Goal: Transaction & Acquisition: Purchase product/service

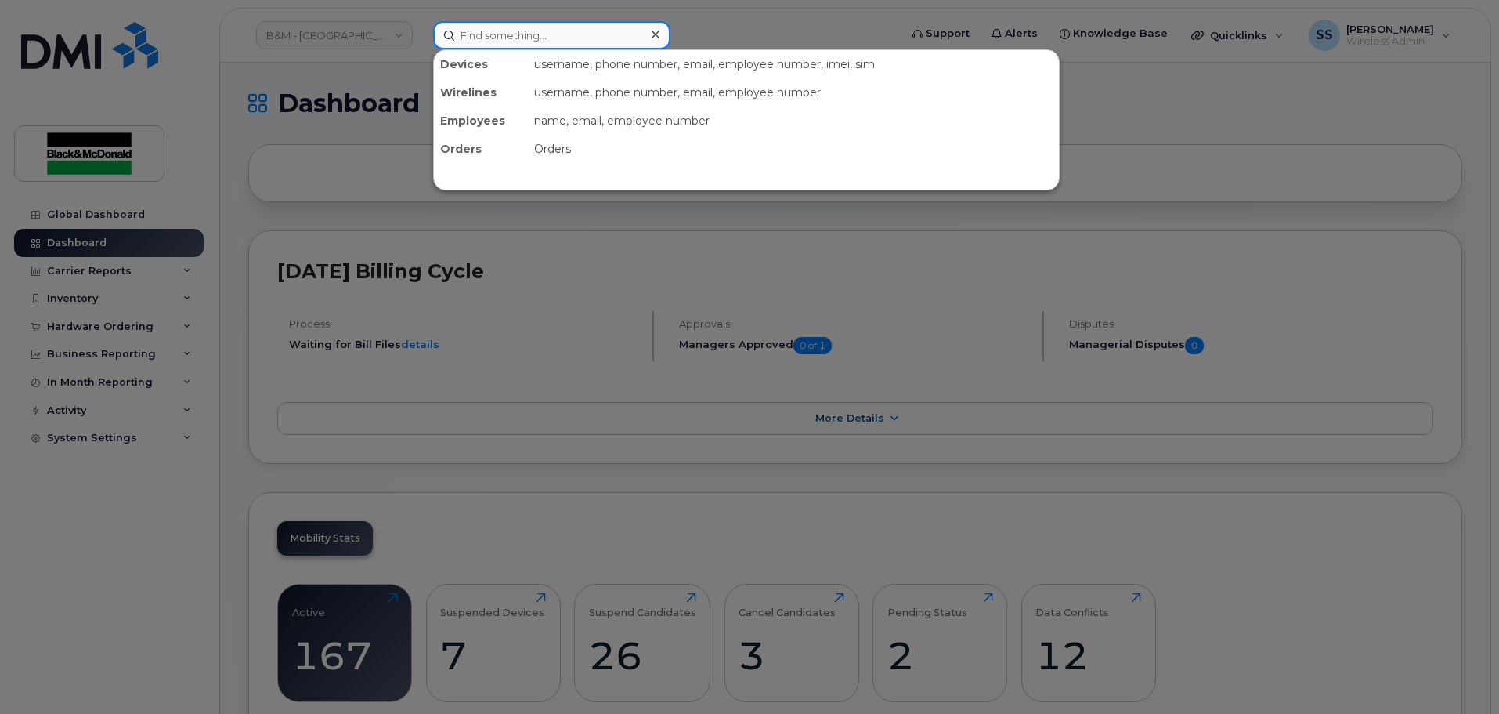
click at [469, 46] on input at bounding box center [551, 35] width 237 height 28
type input "Paul Santos"
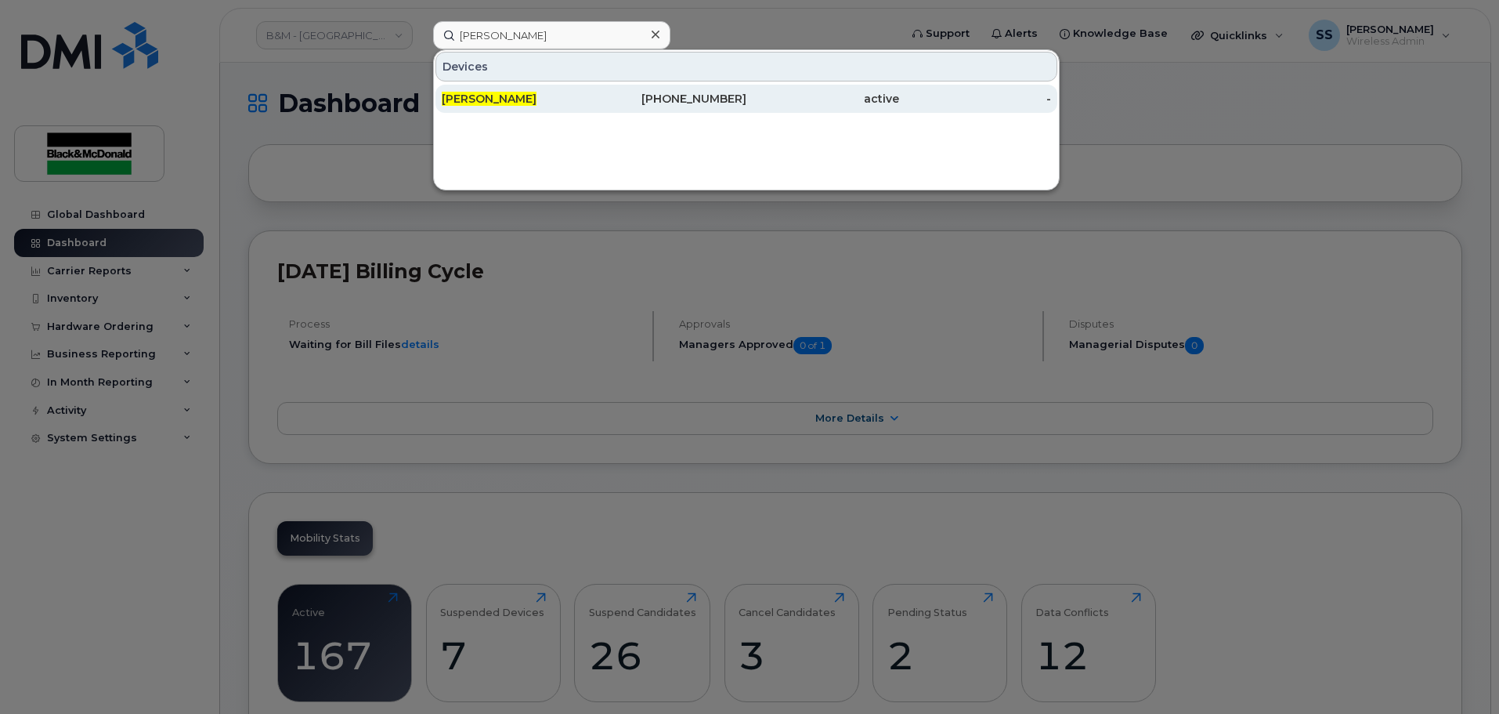
click at [525, 99] on div "Paul Santos" at bounding box center [518, 99] width 153 height 16
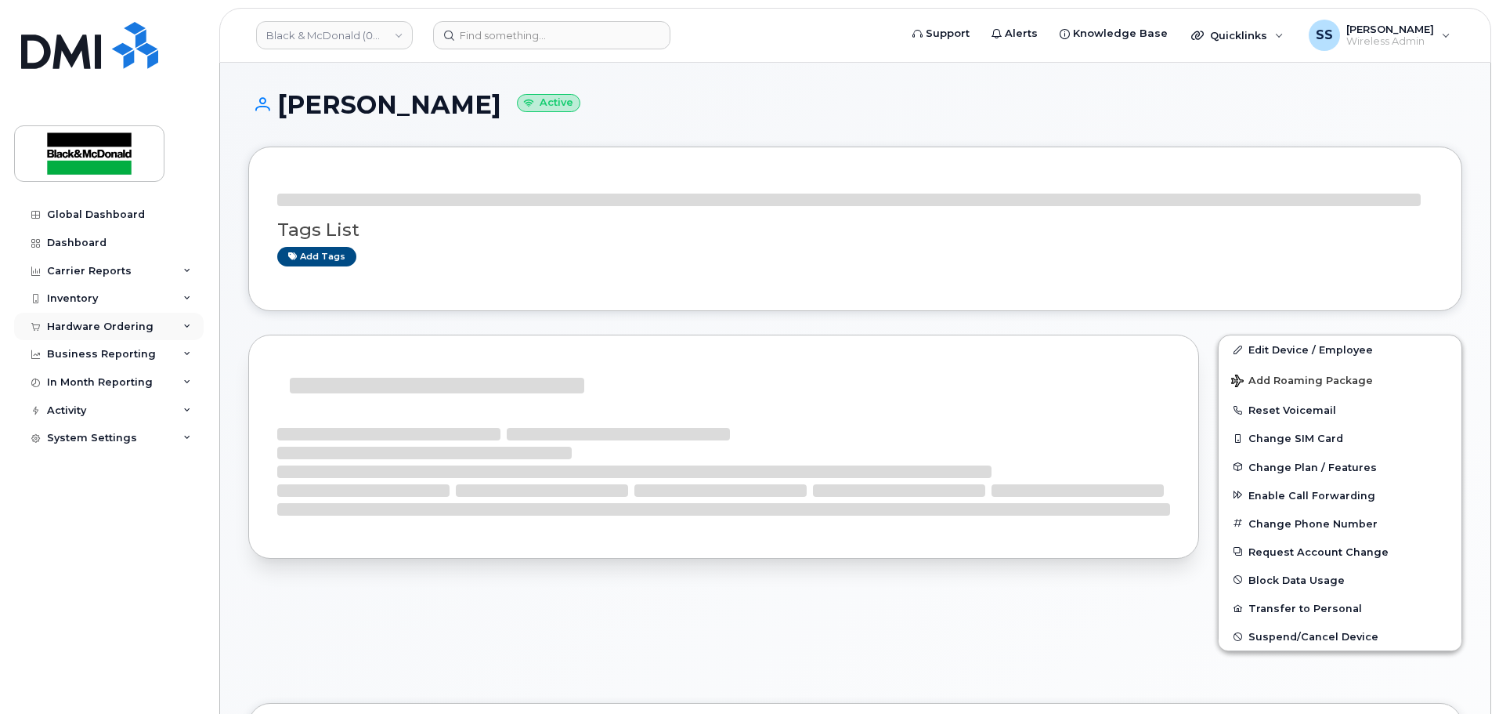
click at [126, 327] on div "Hardware Ordering" at bounding box center [100, 326] width 107 height 13
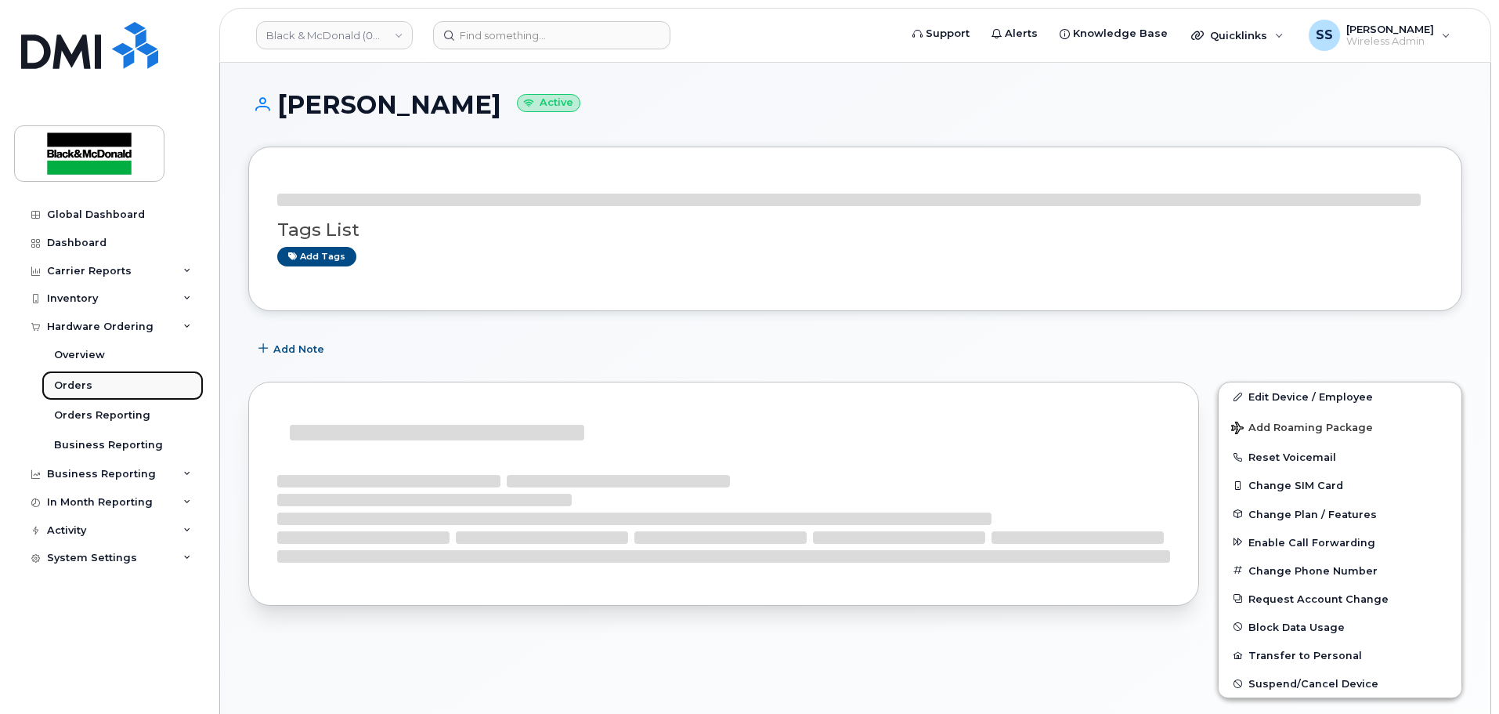
click at [104, 380] on link "Orders" at bounding box center [123, 386] width 162 height 30
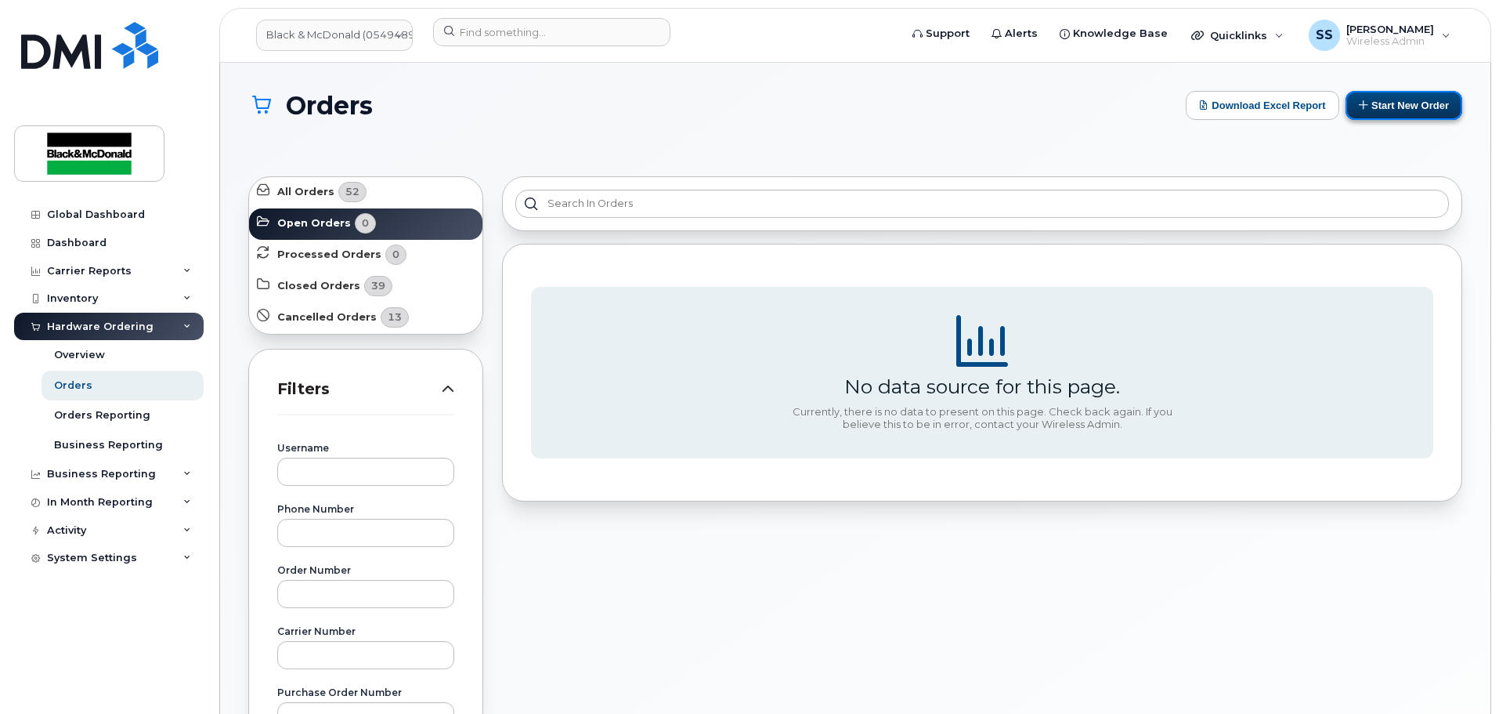
click at [1403, 112] on button "Start New Order" at bounding box center [1404, 105] width 117 height 29
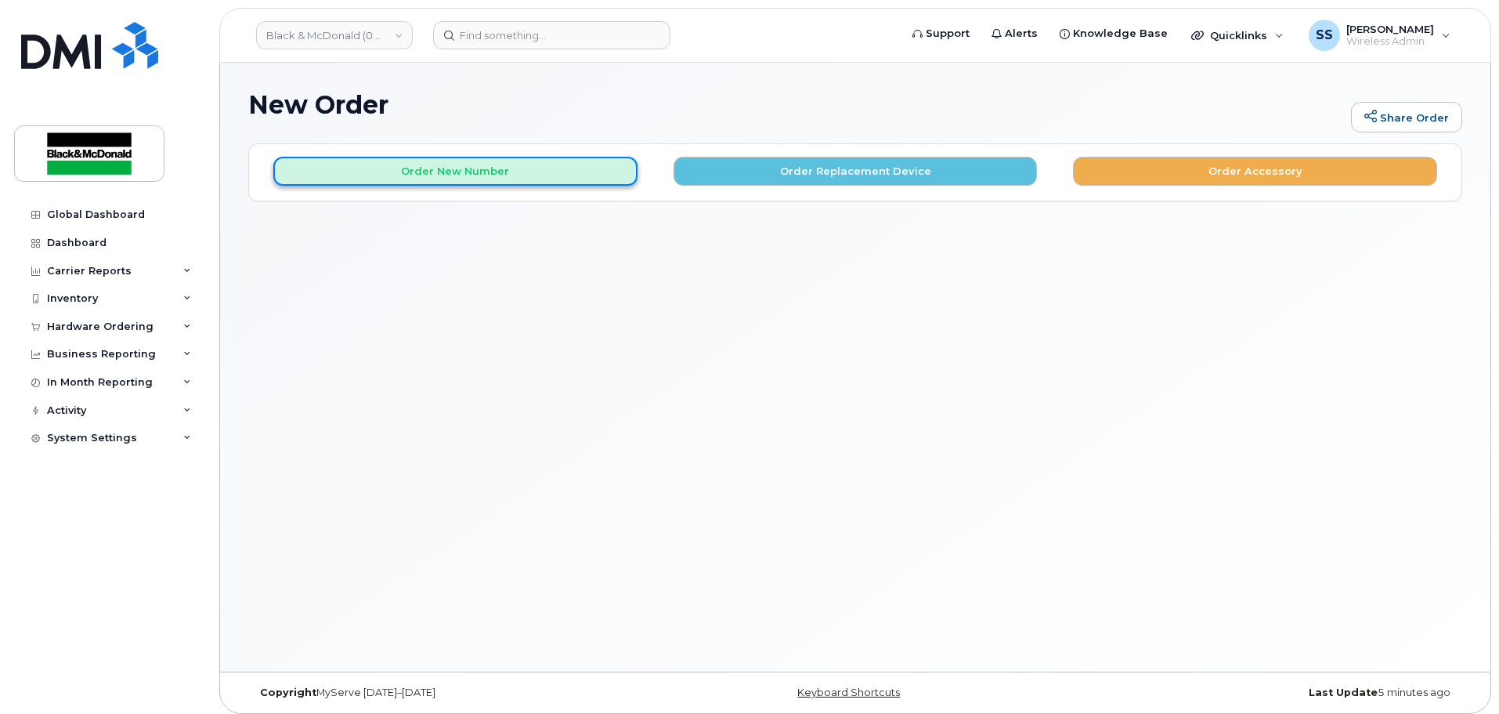
click at [507, 180] on button "Order New Number" at bounding box center [455, 171] width 364 height 29
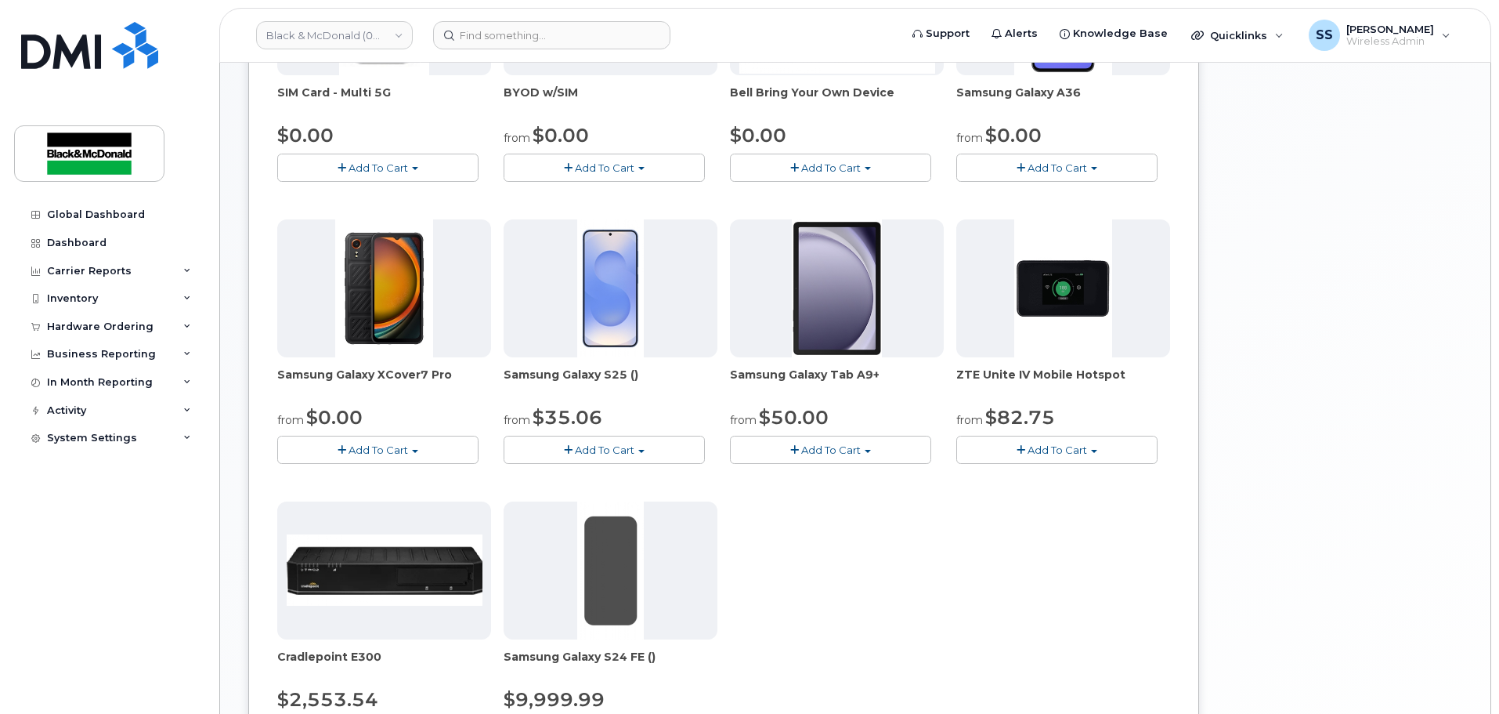
scroll to position [235, 0]
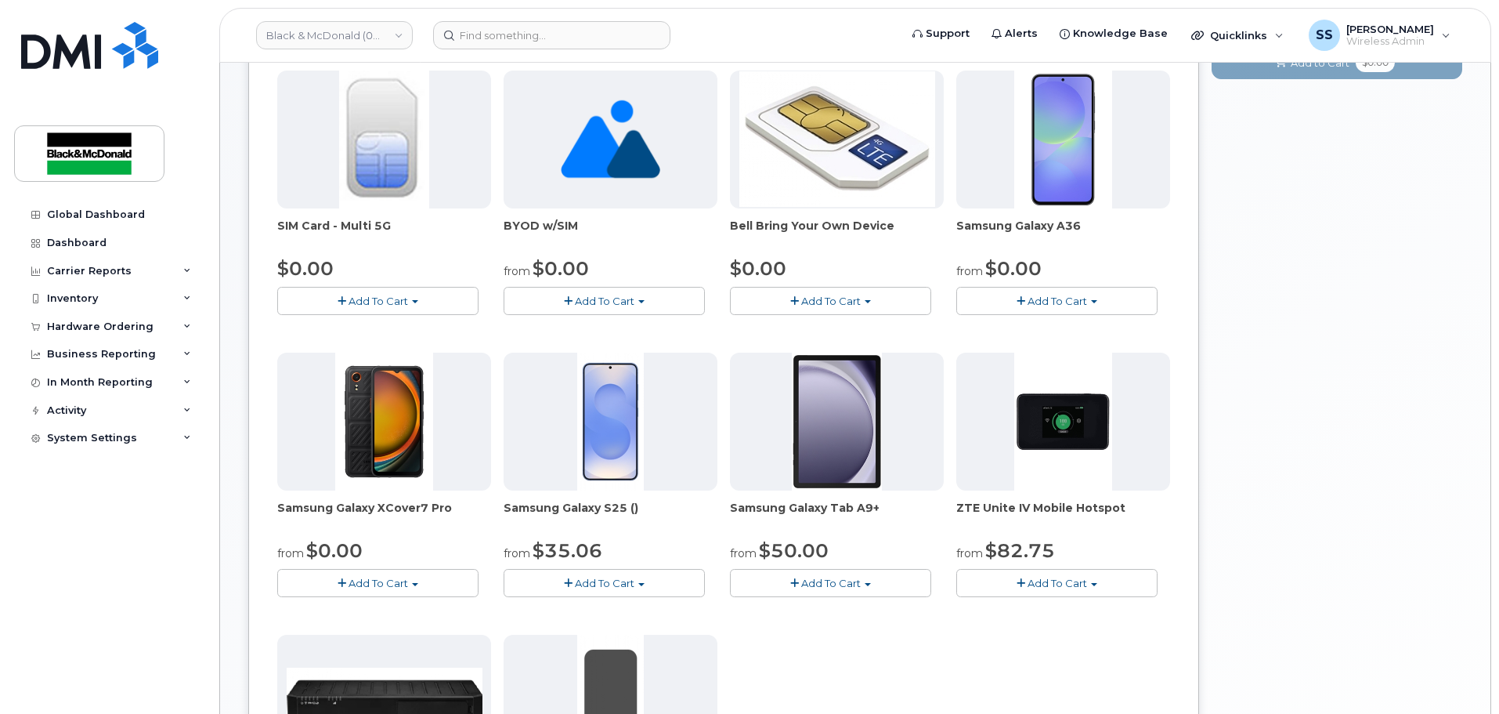
click at [603, 585] on span "Add To Cart" at bounding box center [605, 583] width 60 height 13
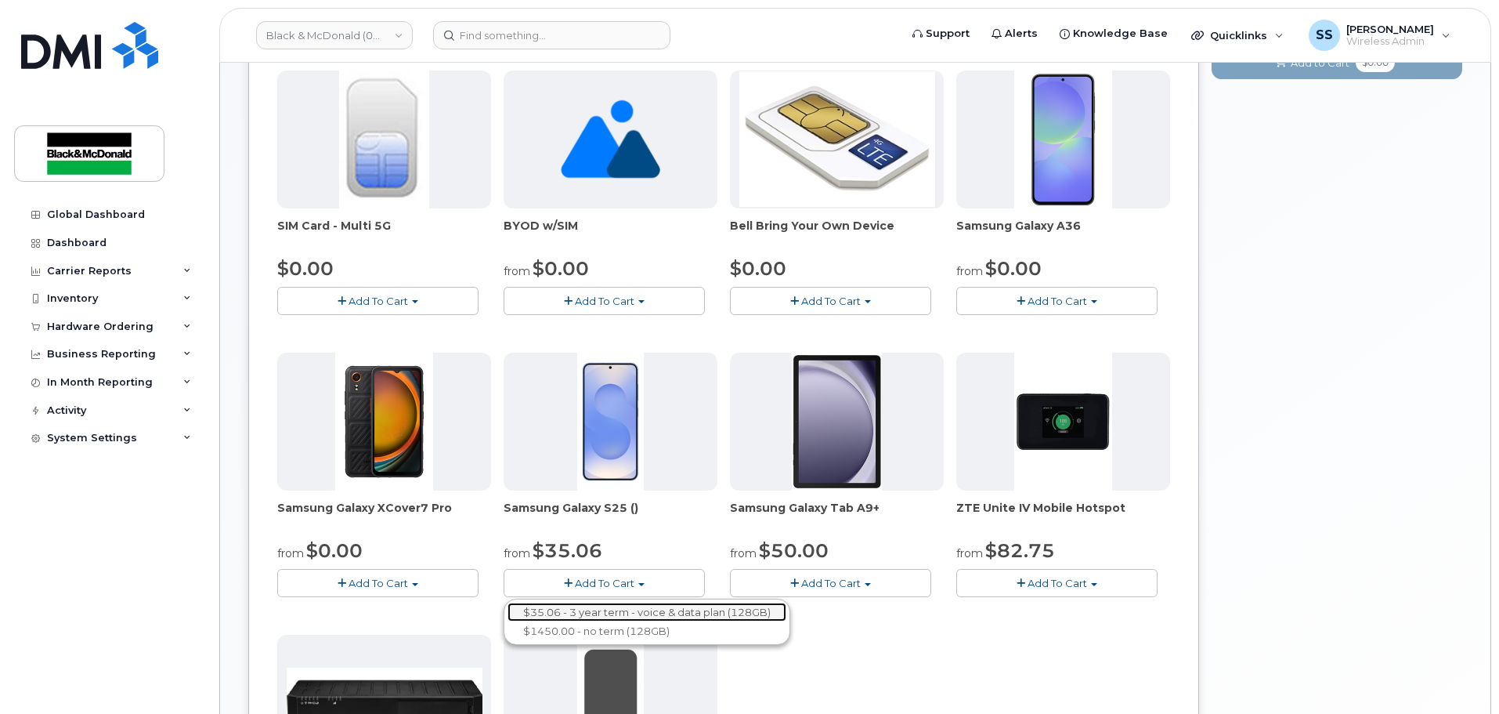
click at [624, 613] on link "$35.06 - 3 year term - voice & data plan (128GB)" at bounding box center [647, 612] width 279 height 20
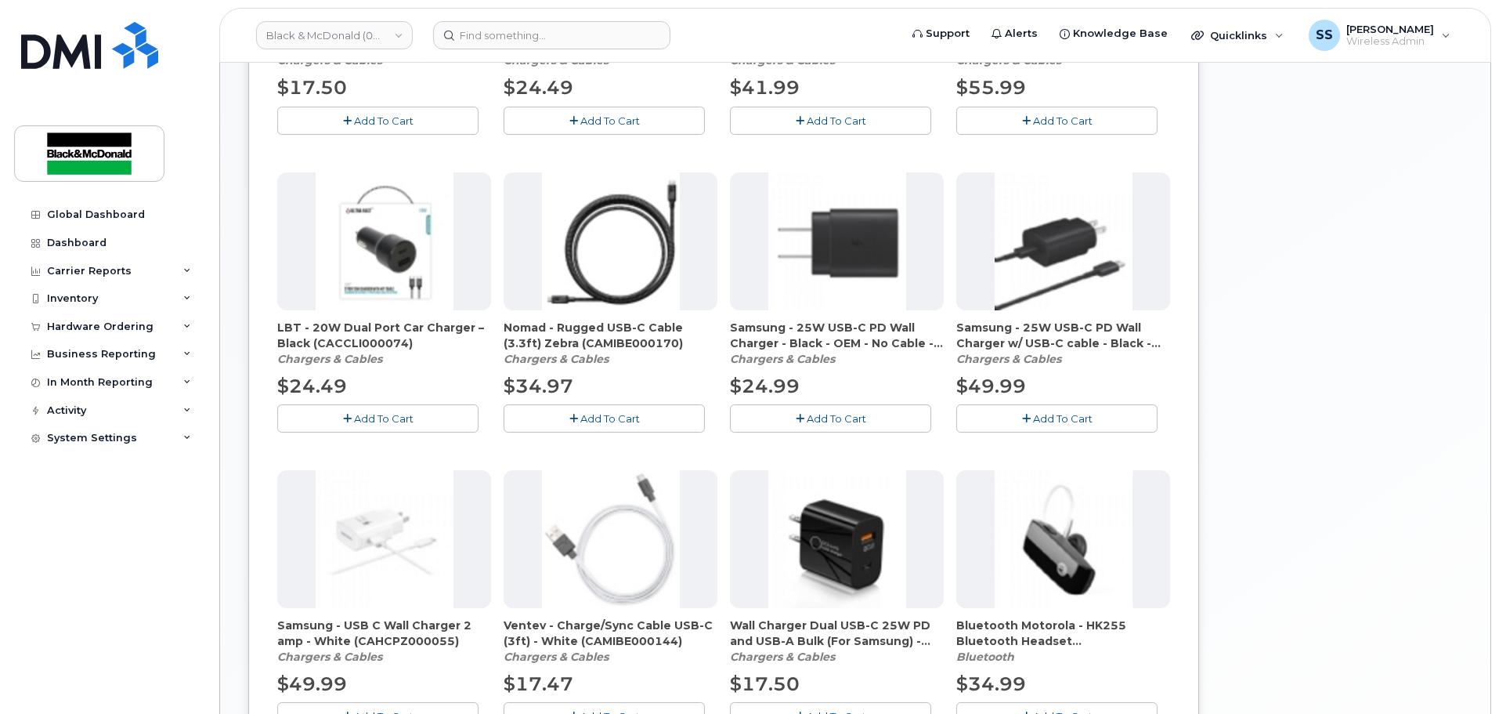
scroll to position [1025, 0]
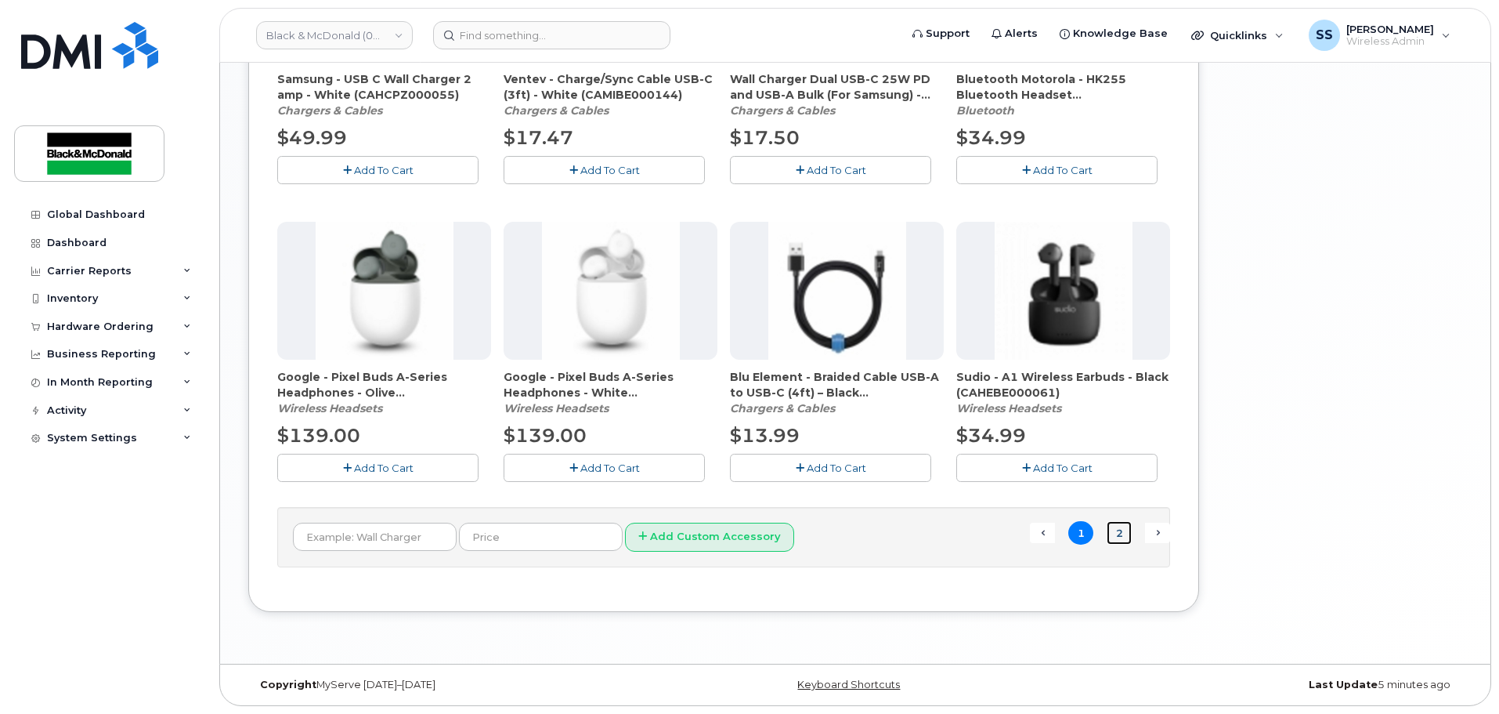
click at [1122, 536] on link "2" at bounding box center [1119, 533] width 25 height 24
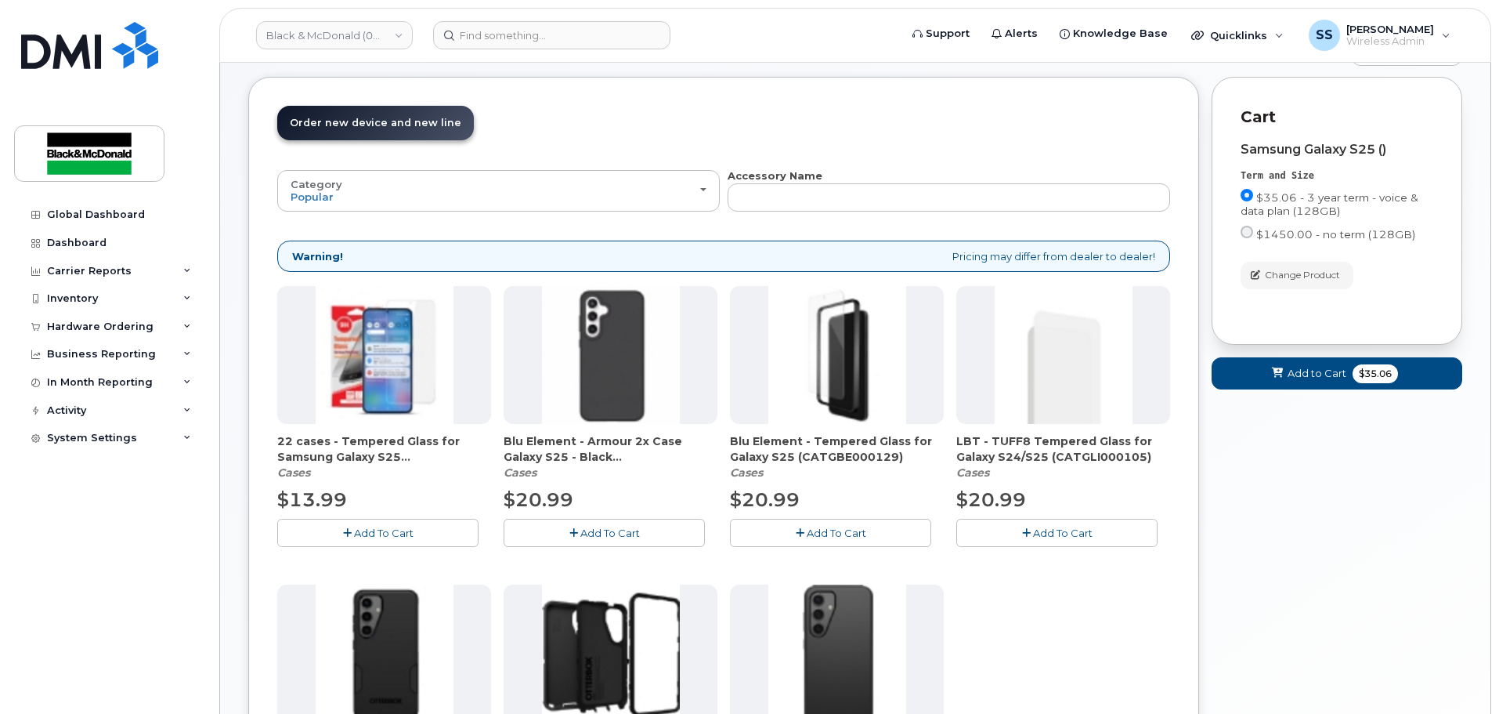
scroll to position [165, 0]
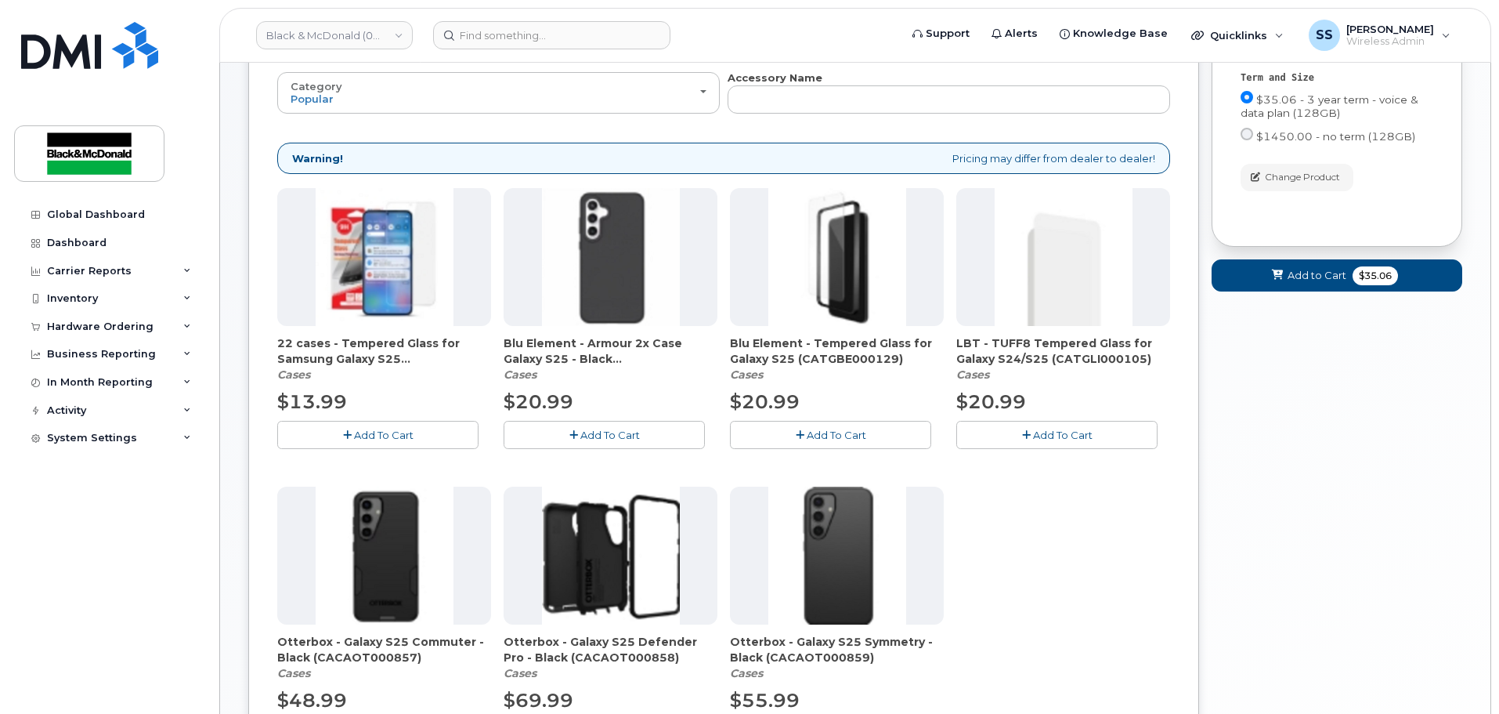
click at [344, 425] on button "Add To Cart" at bounding box center [377, 434] width 201 height 27
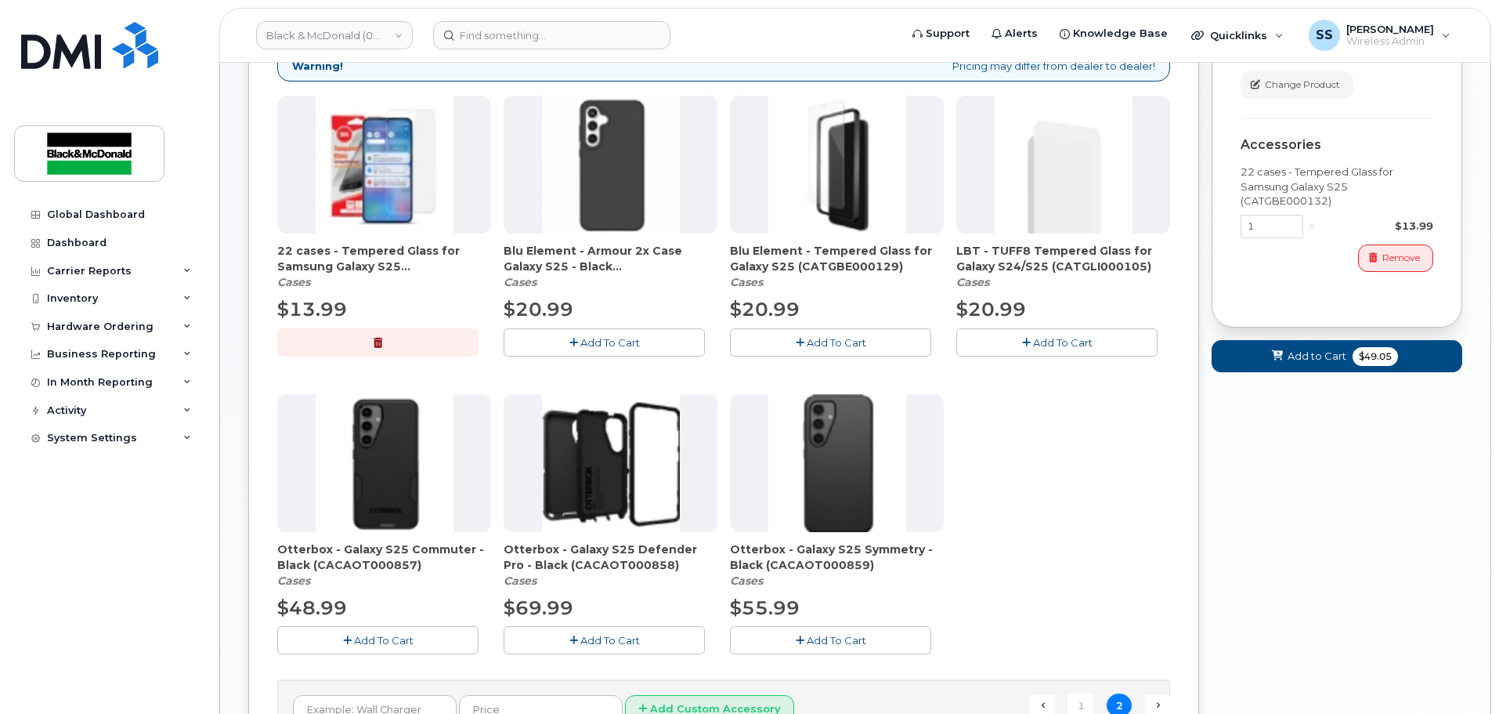
scroll to position [400, 0]
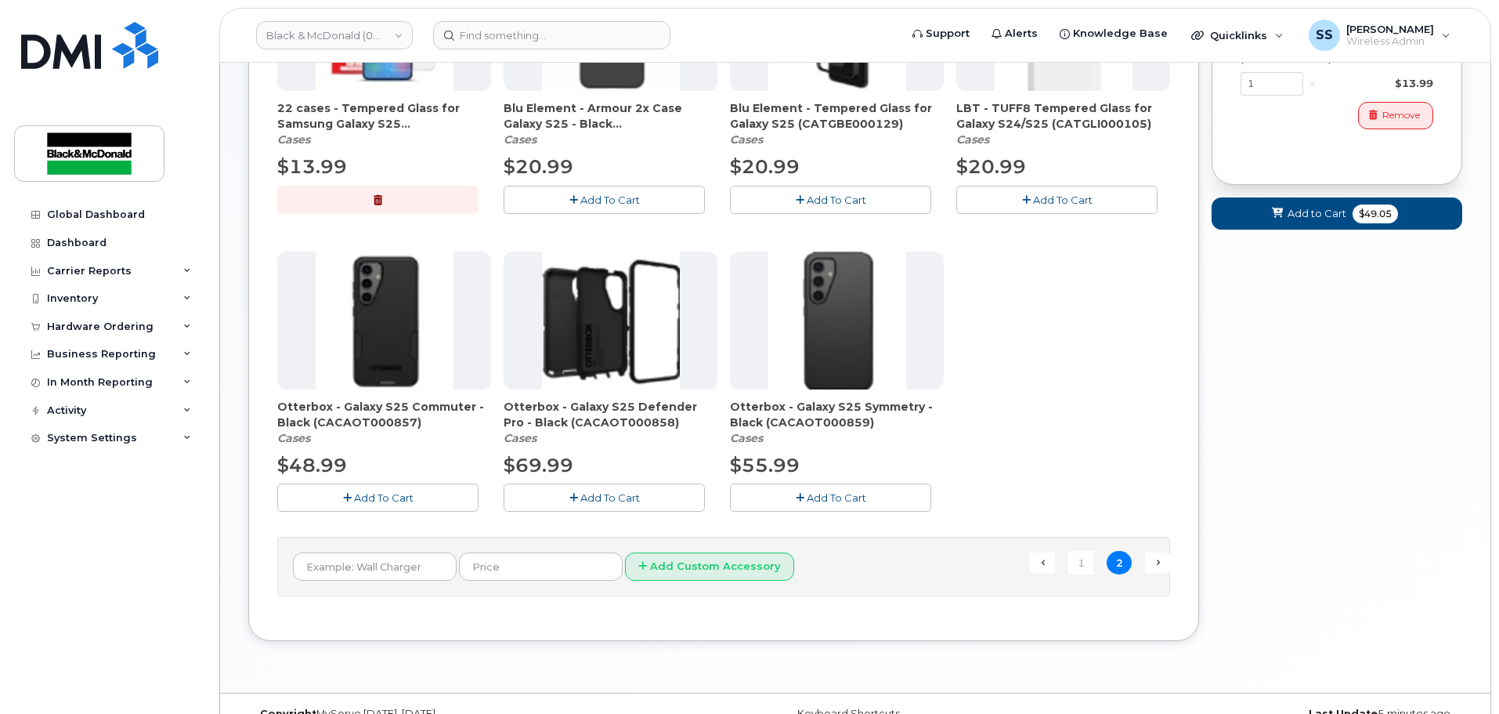
click at [405, 491] on span "Add To Cart" at bounding box center [384, 497] width 60 height 13
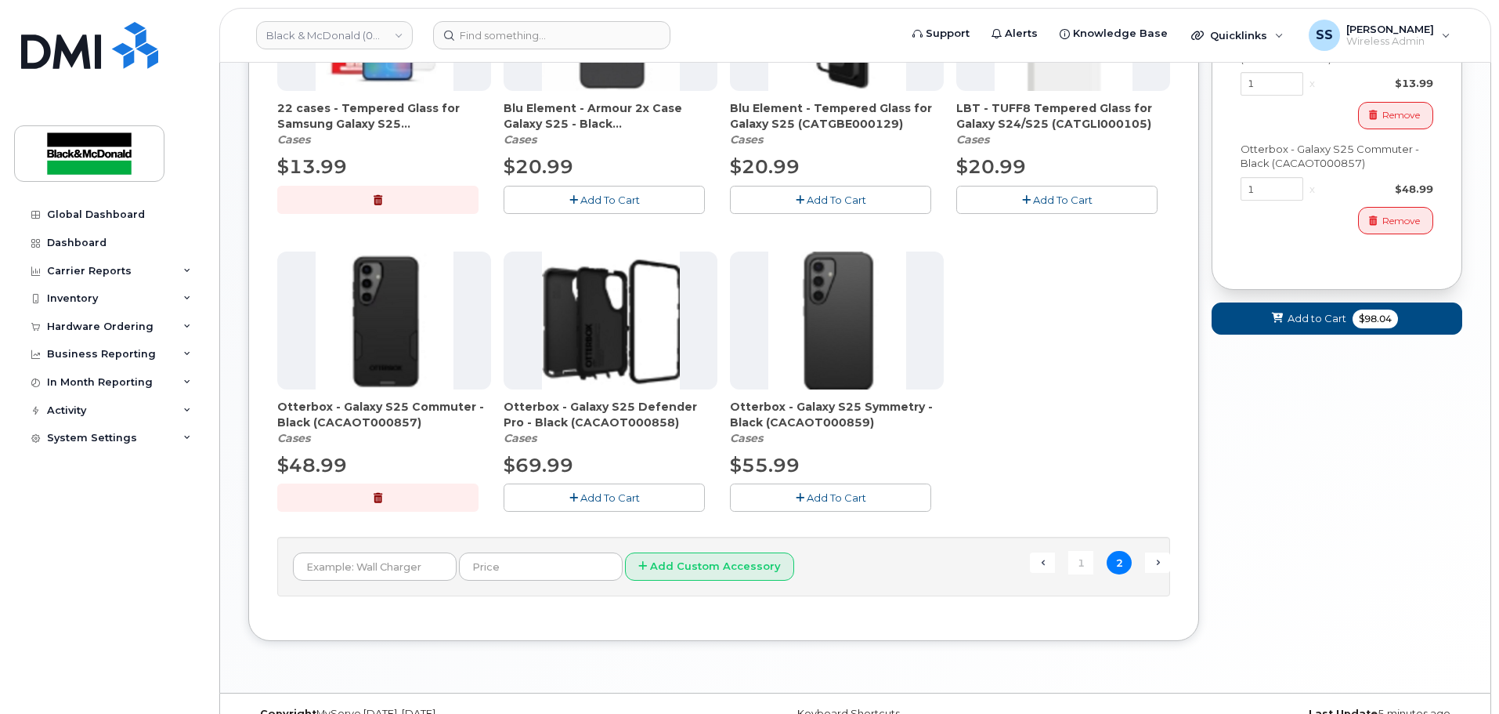
scroll to position [86, 0]
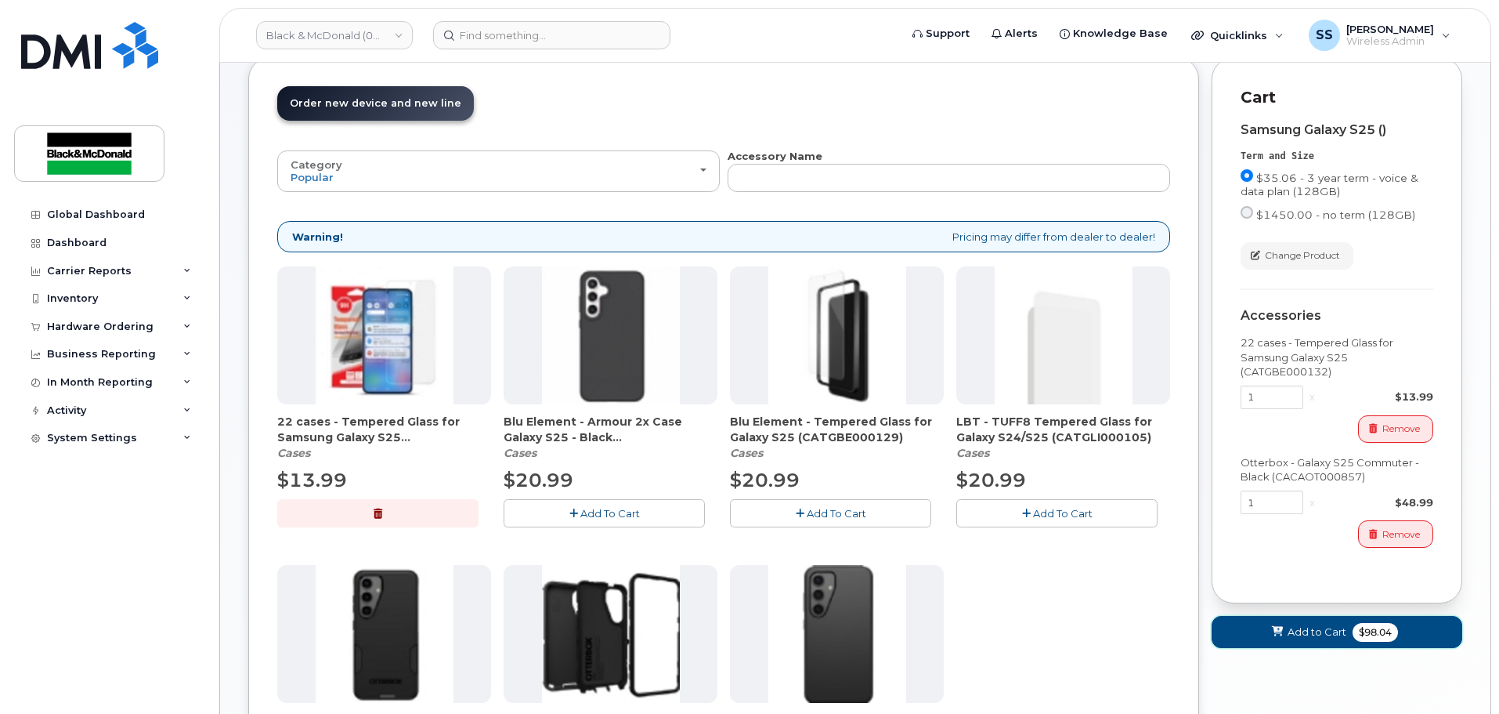
click at [1350, 641] on button "Add to Cart $98.04" at bounding box center [1337, 632] width 251 height 32
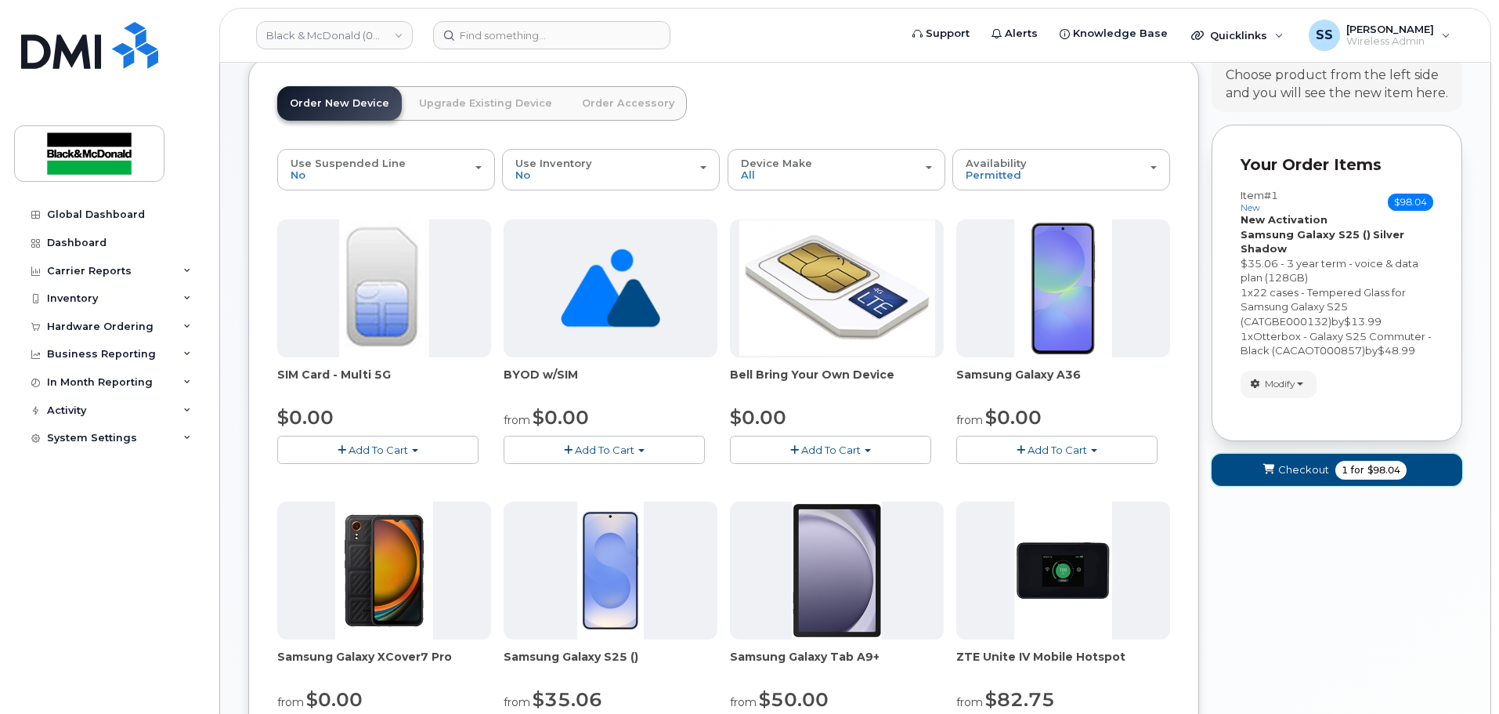
click at [1346, 477] on span "1 for $98.04" at bounding box center [1371, 470] width 71 height 19
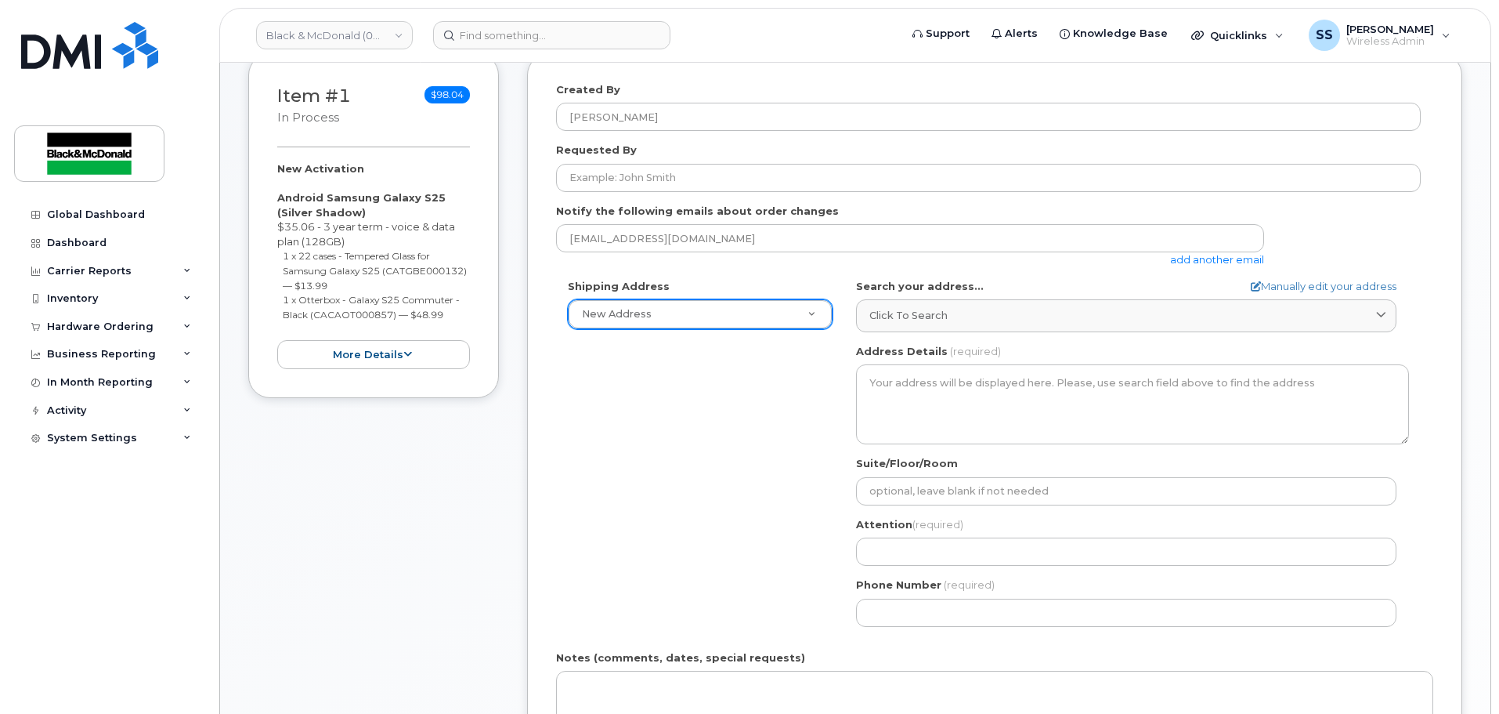
scroll to position [235, 0]
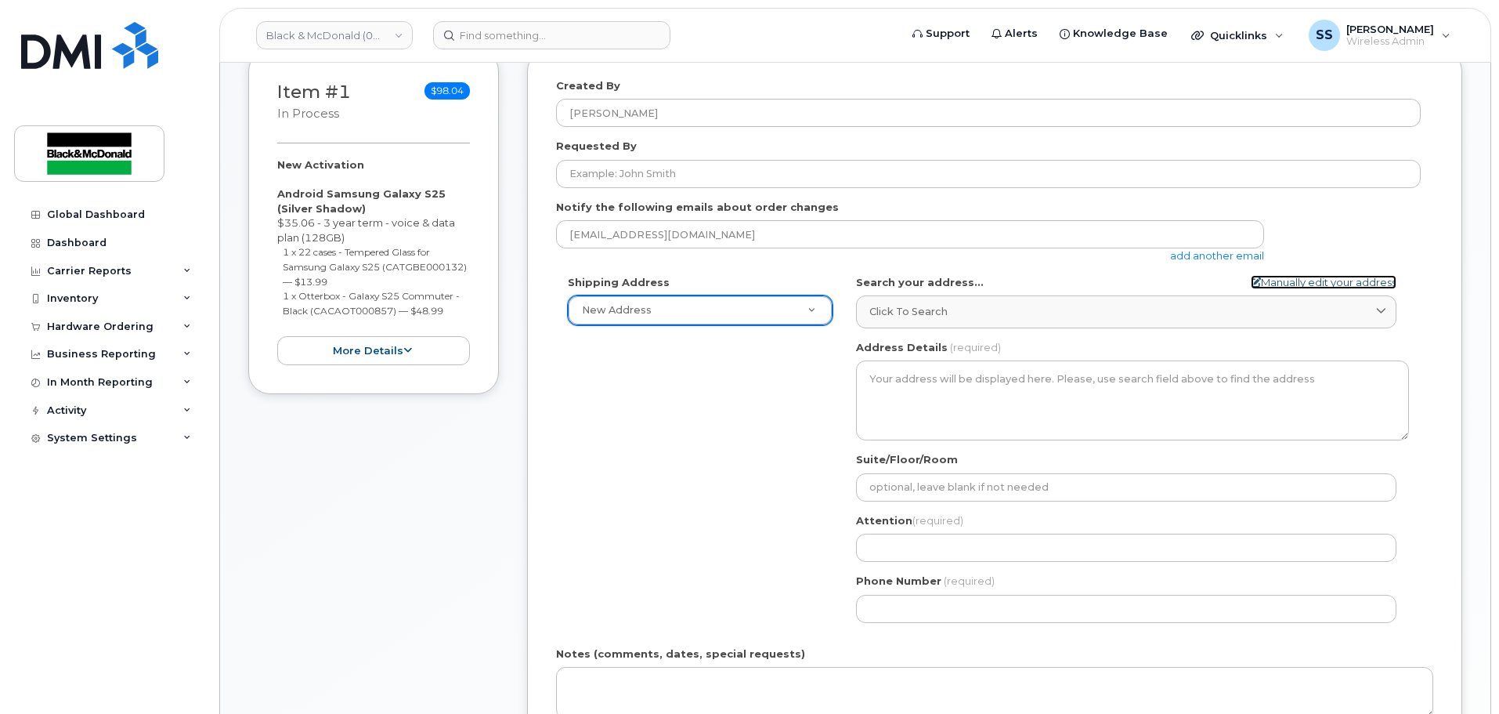
click at [1311, 282] on link "Manually edit your address" at bounding box center [1324, 282] width 146 height 15
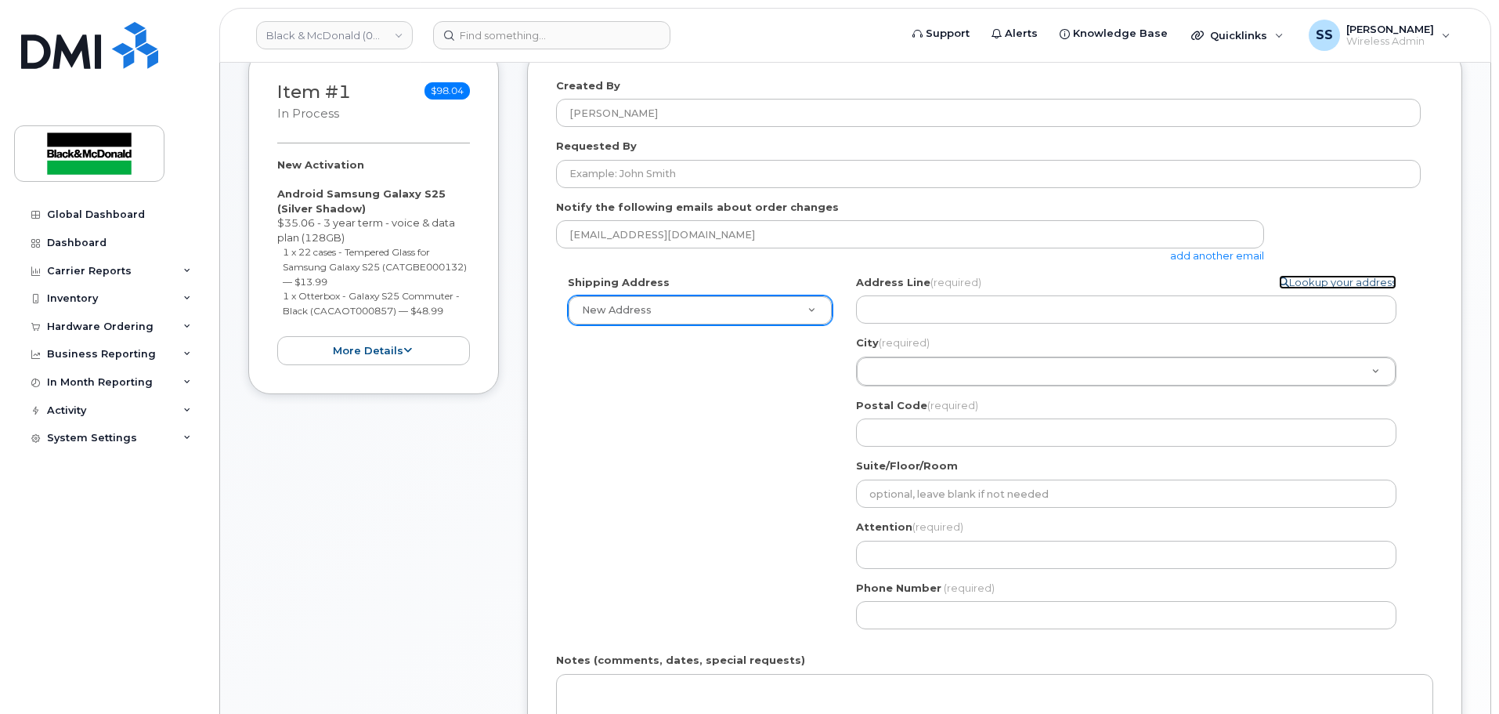
click at [1317, 279] on link "Lookup your address" at bounding box center [1338, 282] width 118 height 15
select select
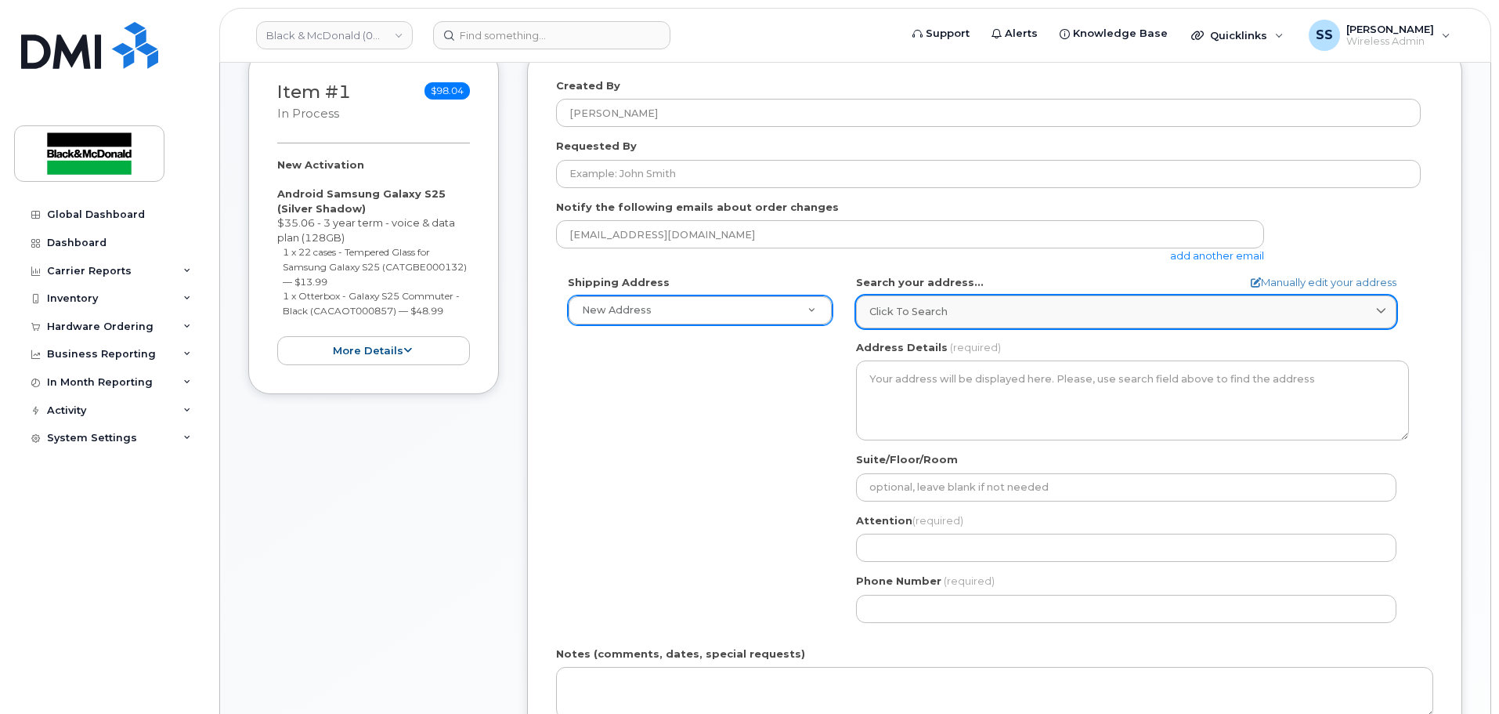
click at [905, 307] on span "Click to search" at bounding box center [909, 311] width 78 height 15
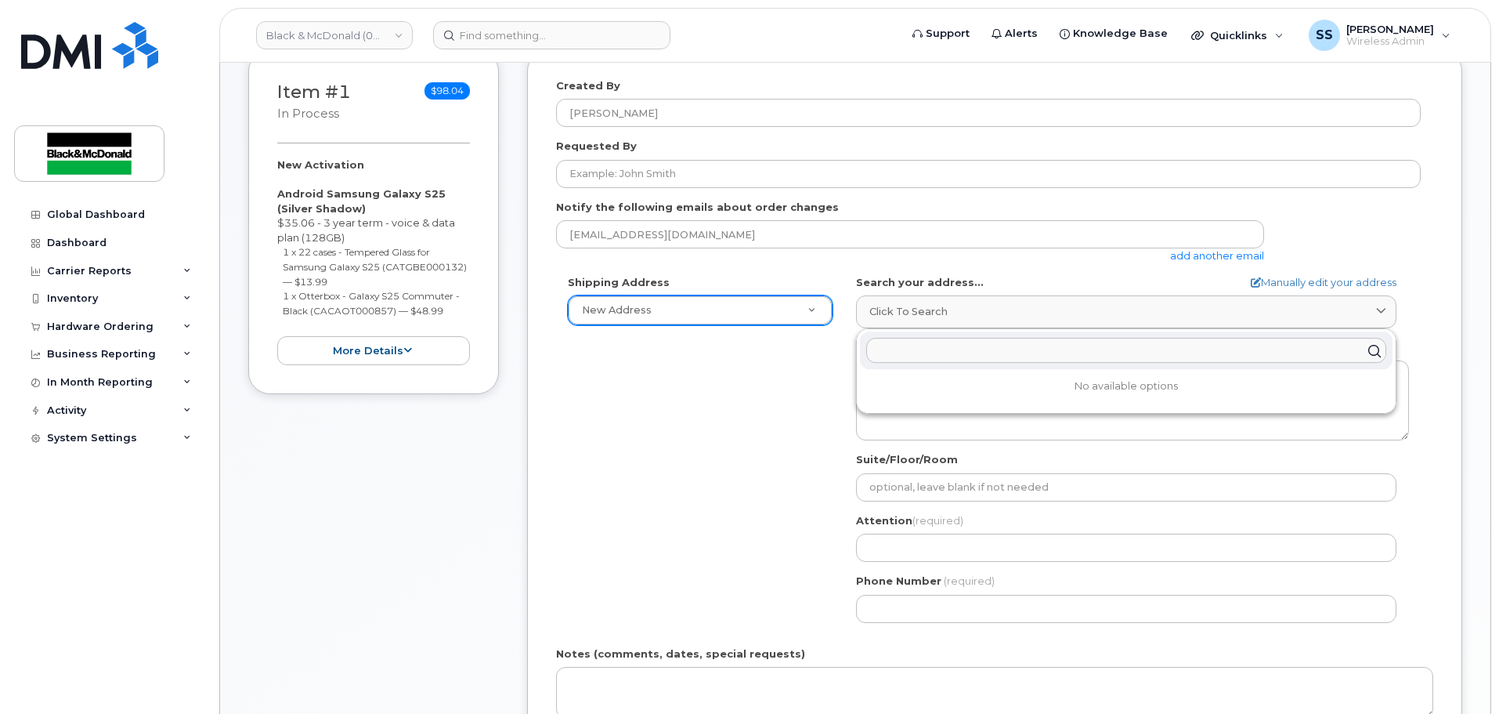
click at [895, 344] on input "text" at bounding box center [1126, 350] width 520 height 25
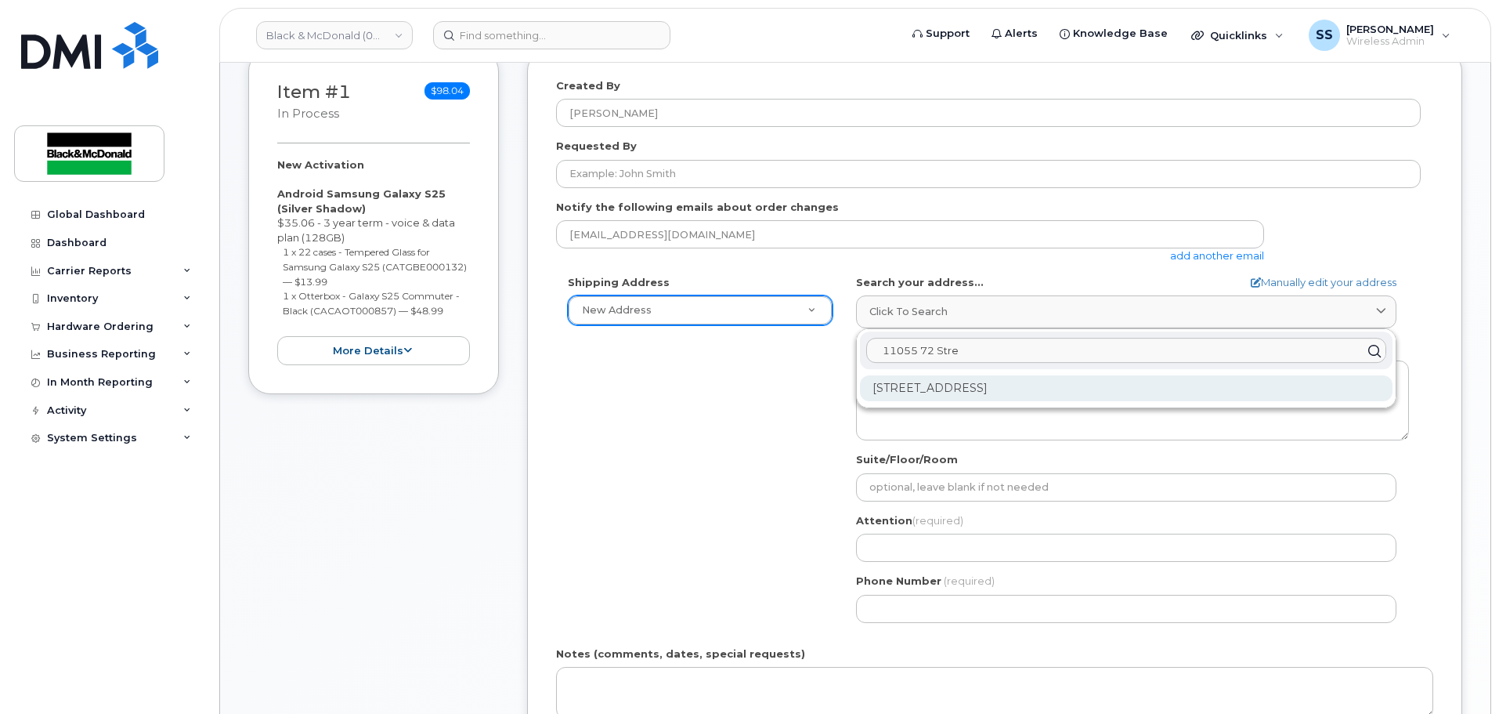
type input "11055 72 Stre"
click at [923, 386] on div "11055 72 St SE Calgary AB T2C 3G2" at bounding box center [1126, 388] width 533 height 26
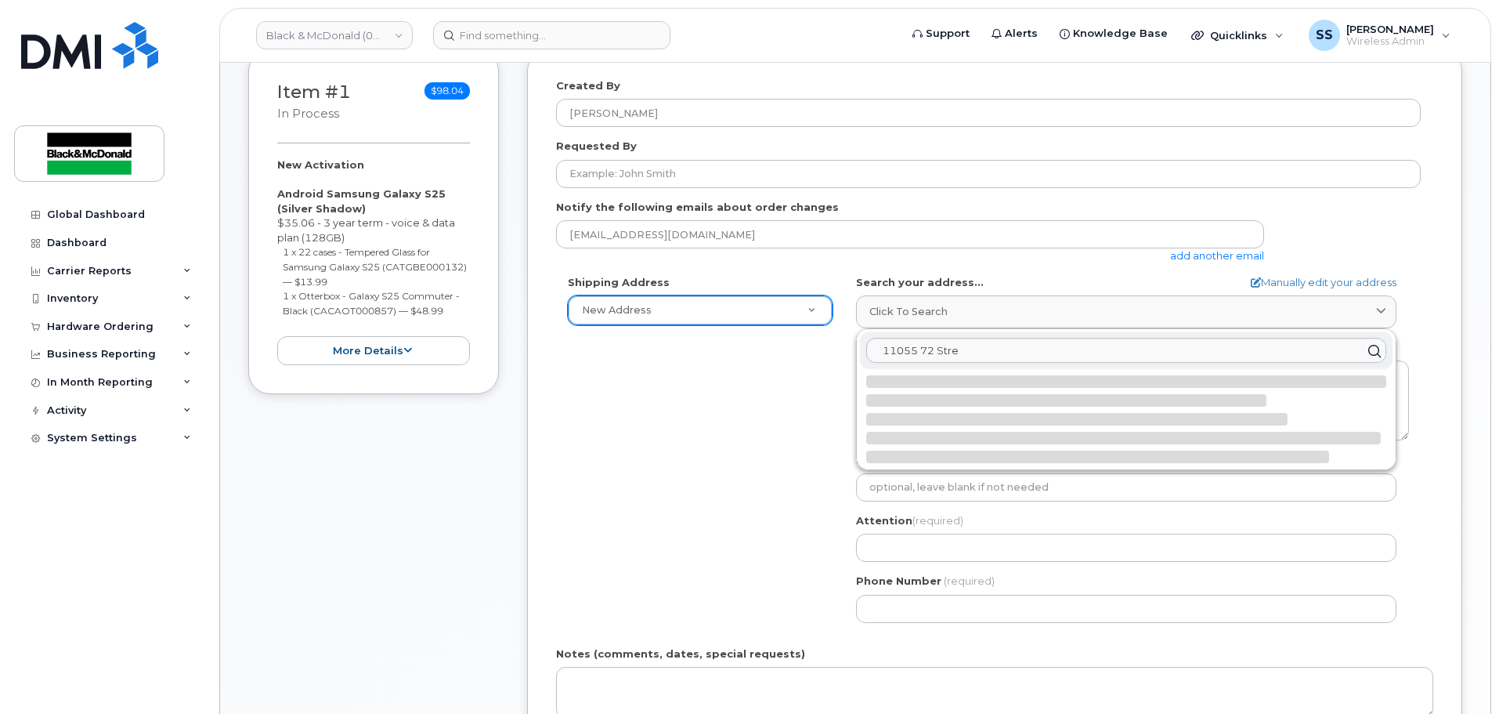
select select
type textarea "11055 72 St SE CALGARY AB T2C 3G2 CANADA"
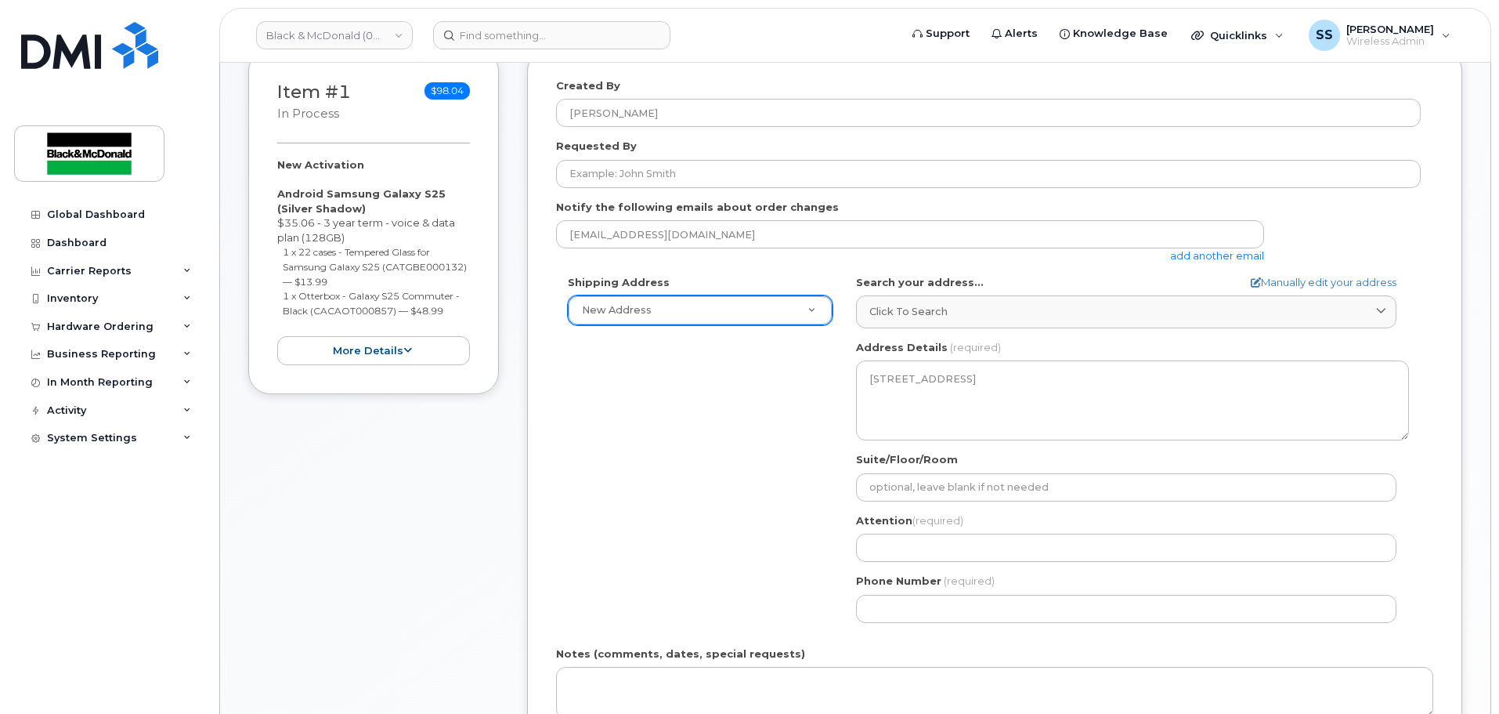
click at [754, 421] on div "Shipping Address New Address New Address 110-3903 75 Ave Andrew Brady AB Calgar…" at bounding box center [988, 455] width 865 height 360
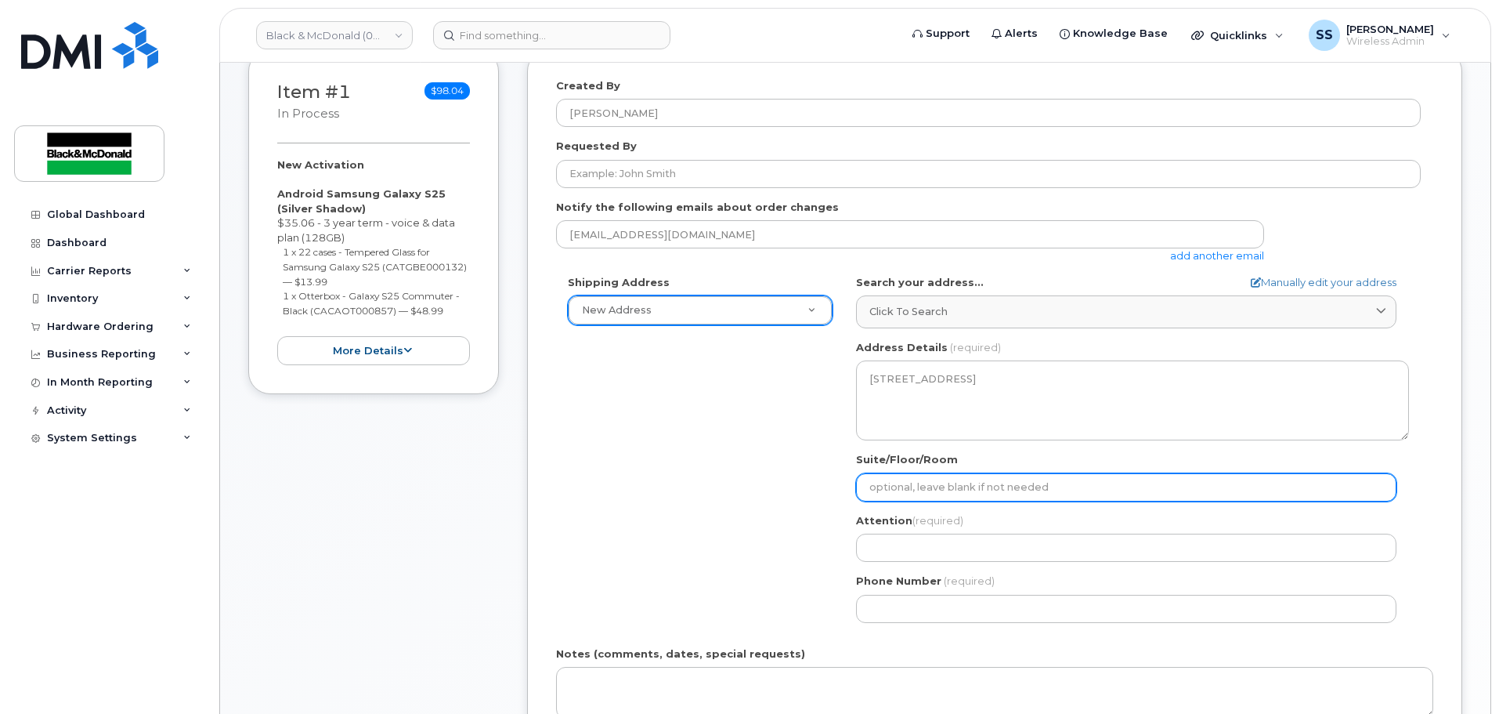
click at [877, 487] on input "Suite/Floor/Room" at bounding box center [1126, 487] width 541 height 28
type input "Black and McDonald Limited"
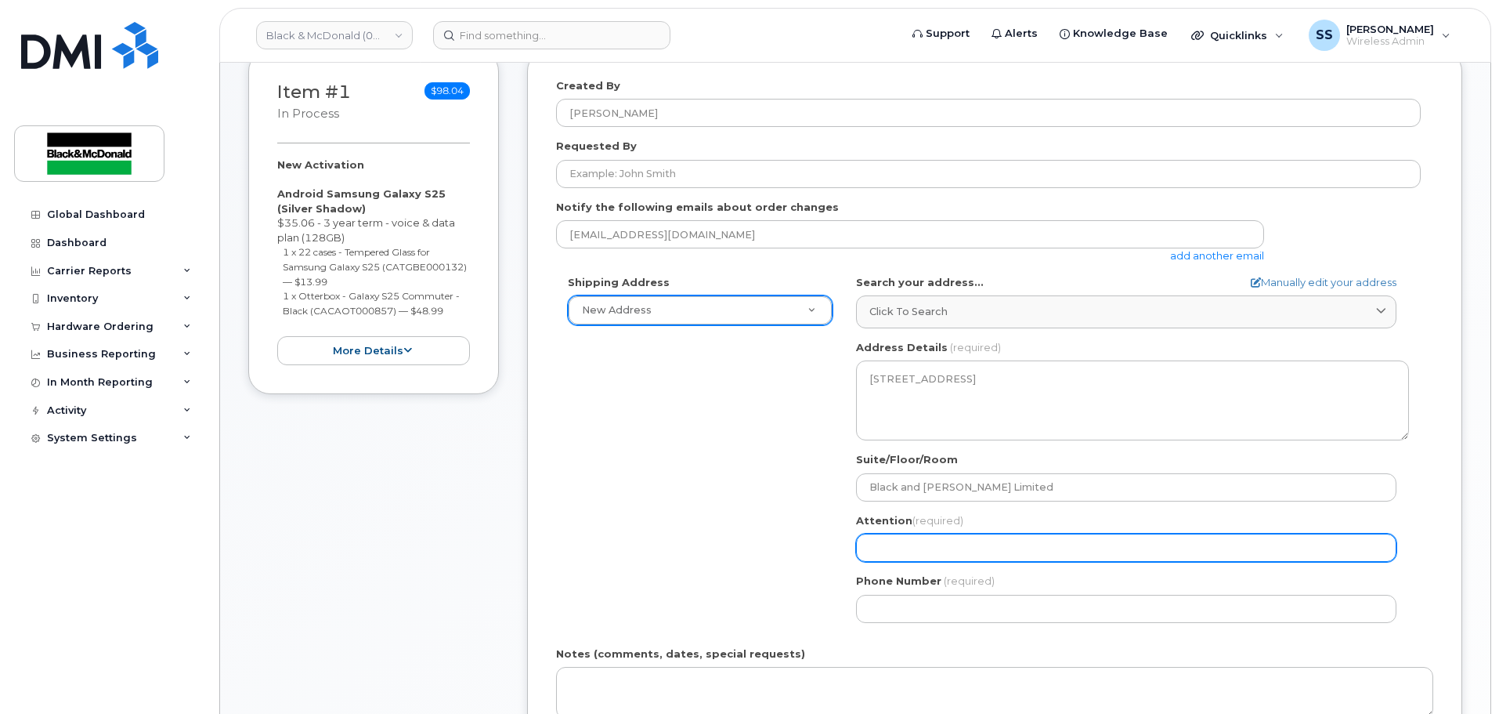
click at [921, 557] on input "Attention (required)" at bounding box center [1126, 548] width 541 height 28
select select
type input "A"
select select
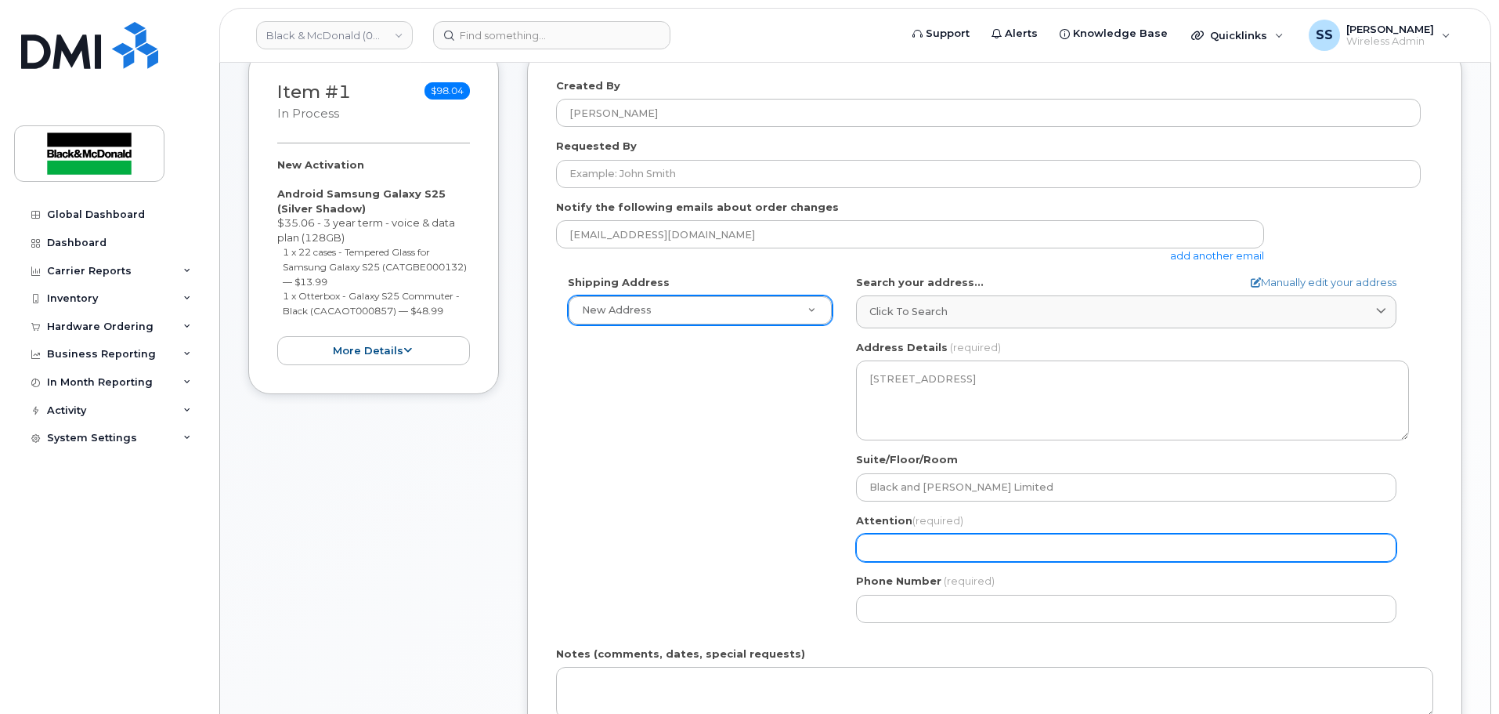
type input "C"
select select
type input "Ca"
select select
type input "Cal"
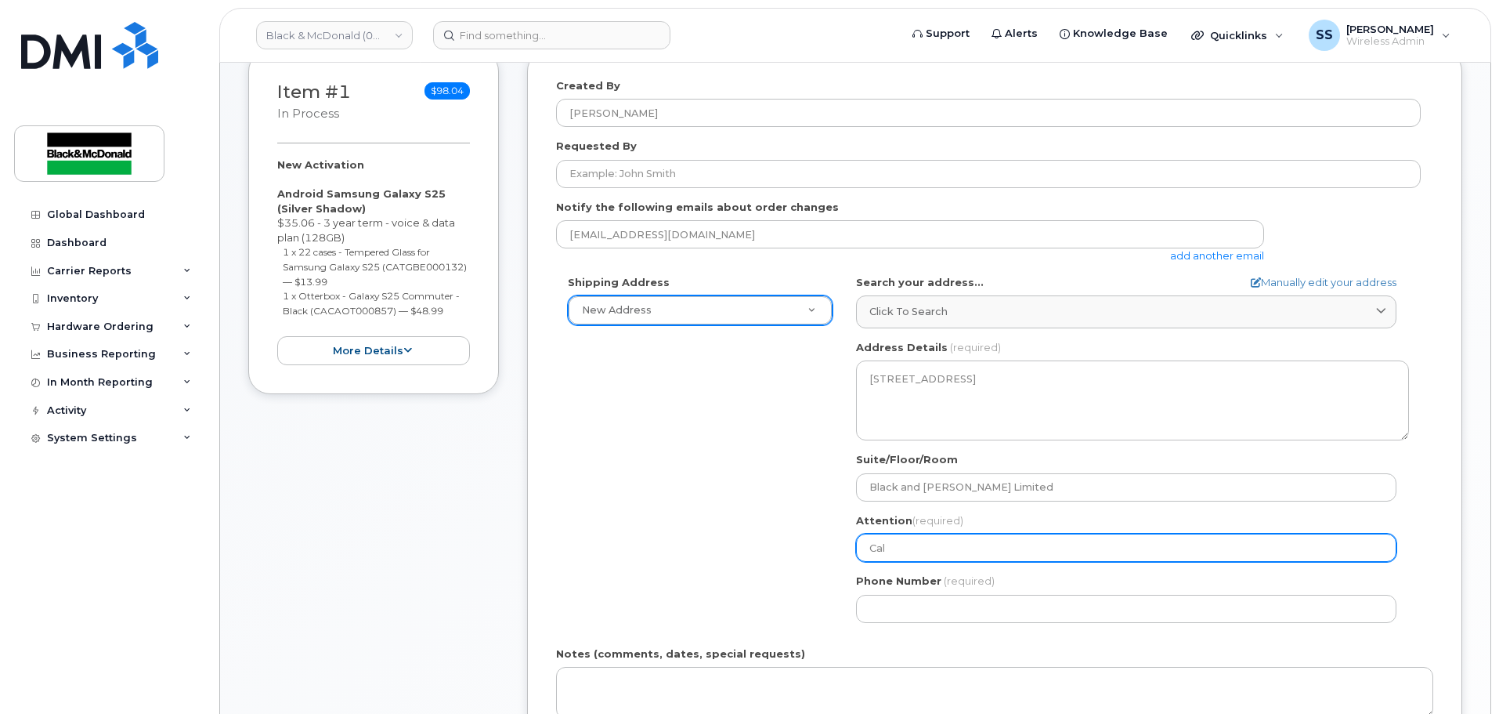
select select
type input "Cale"
select select
type input "[PERSON_NAME]"
select select
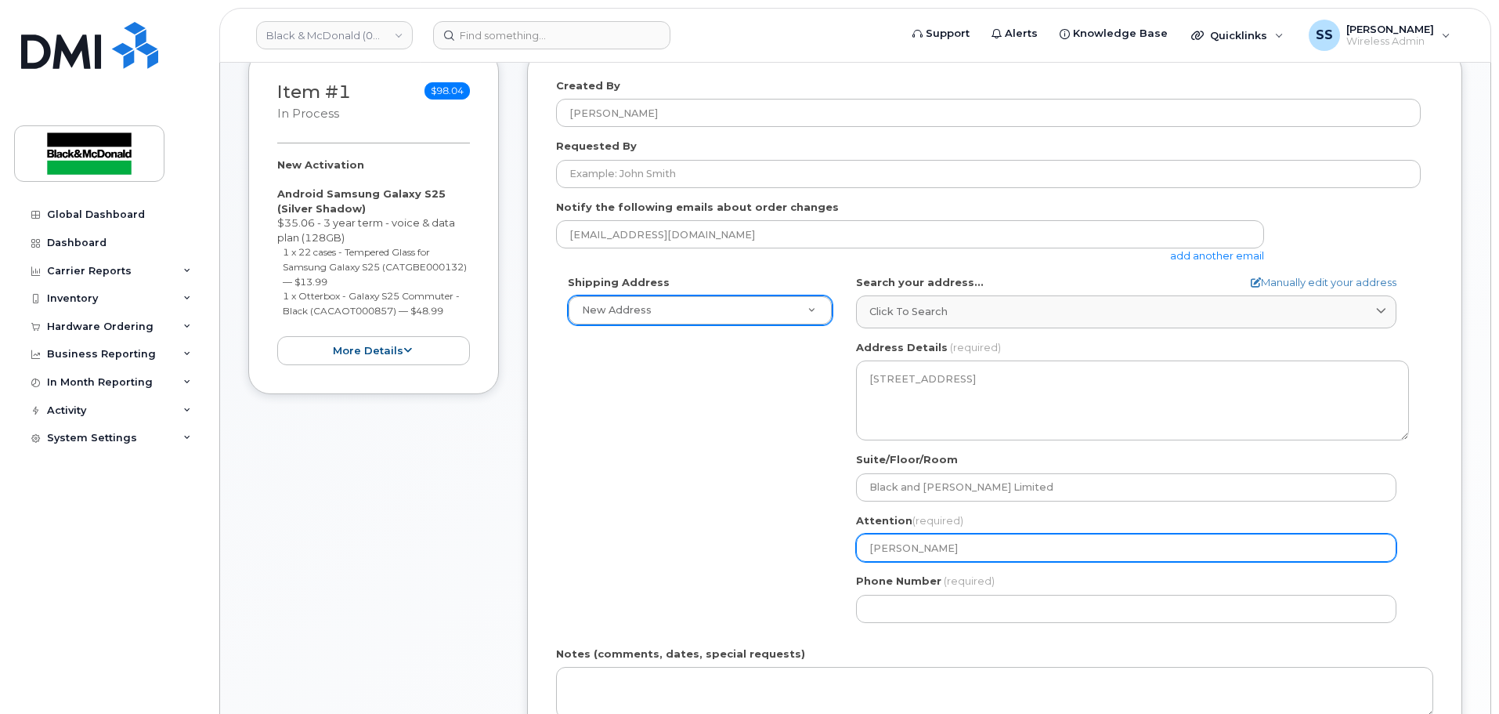
type input "[PERSON_NAME] S"
select select
type input "[PERSON_NAME]"
select select
type input "[PERSON_NAME] See"
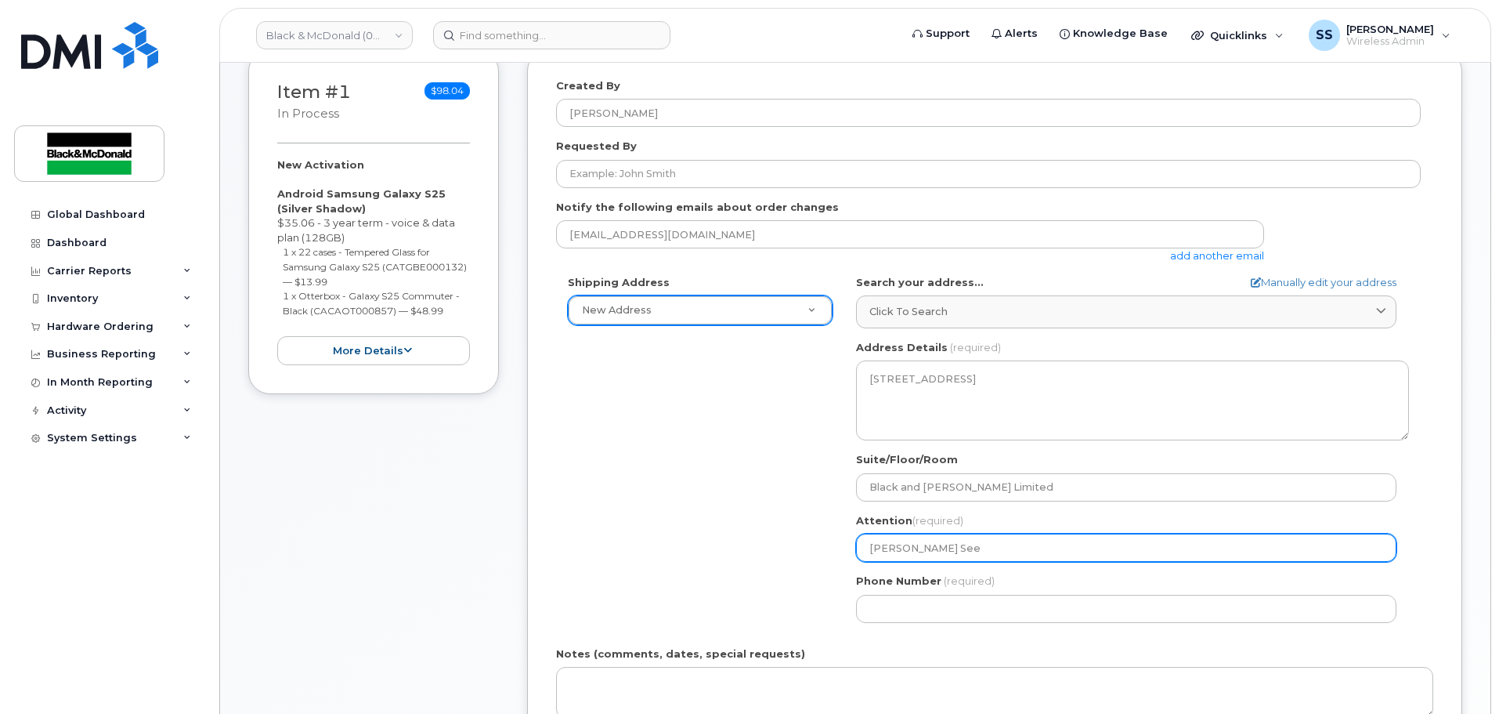
select select
type input "[PERSON_NAME]"
select select
type input "[PERSON_NAME] Seefr"
select select
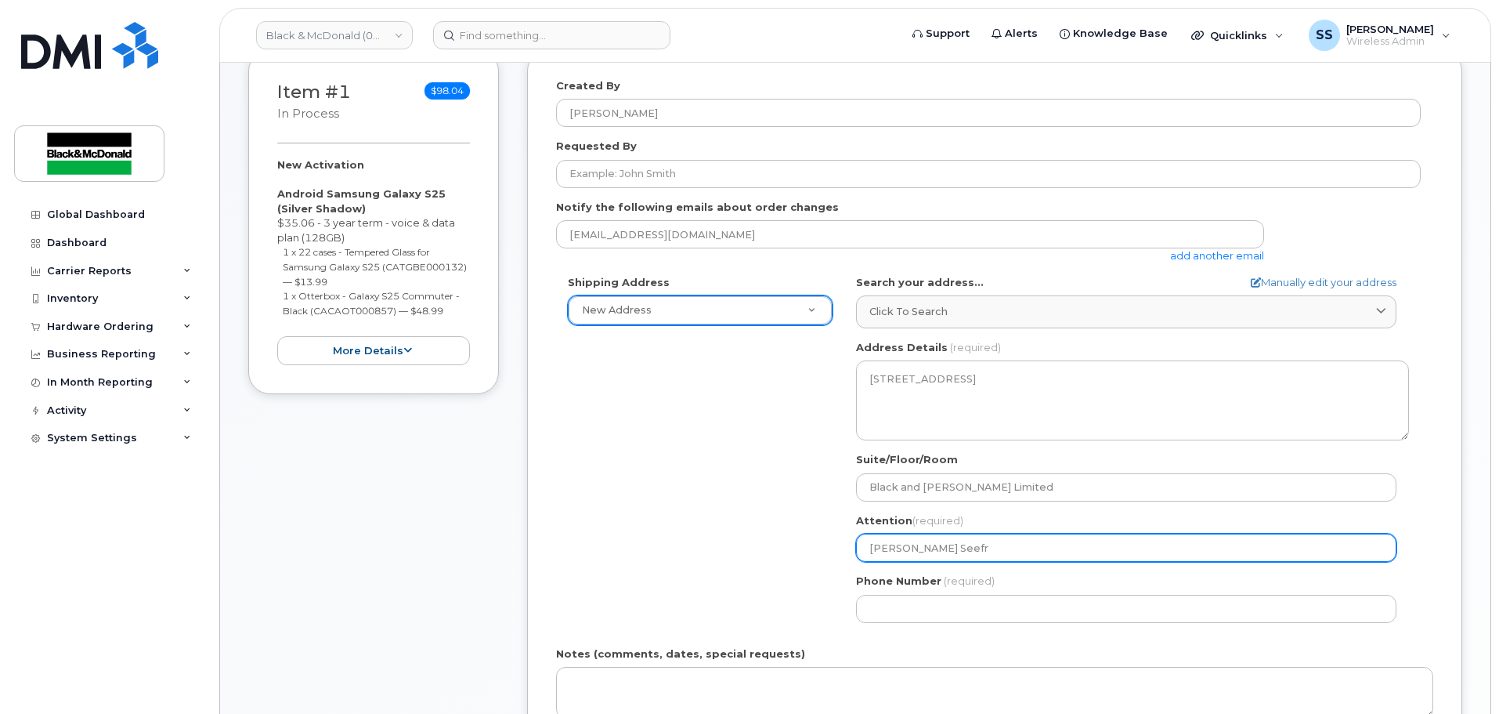
type input "[PERSON_NAME] Seefri"
select select
type input "[PERSON_NAME] Seefrie"
select select
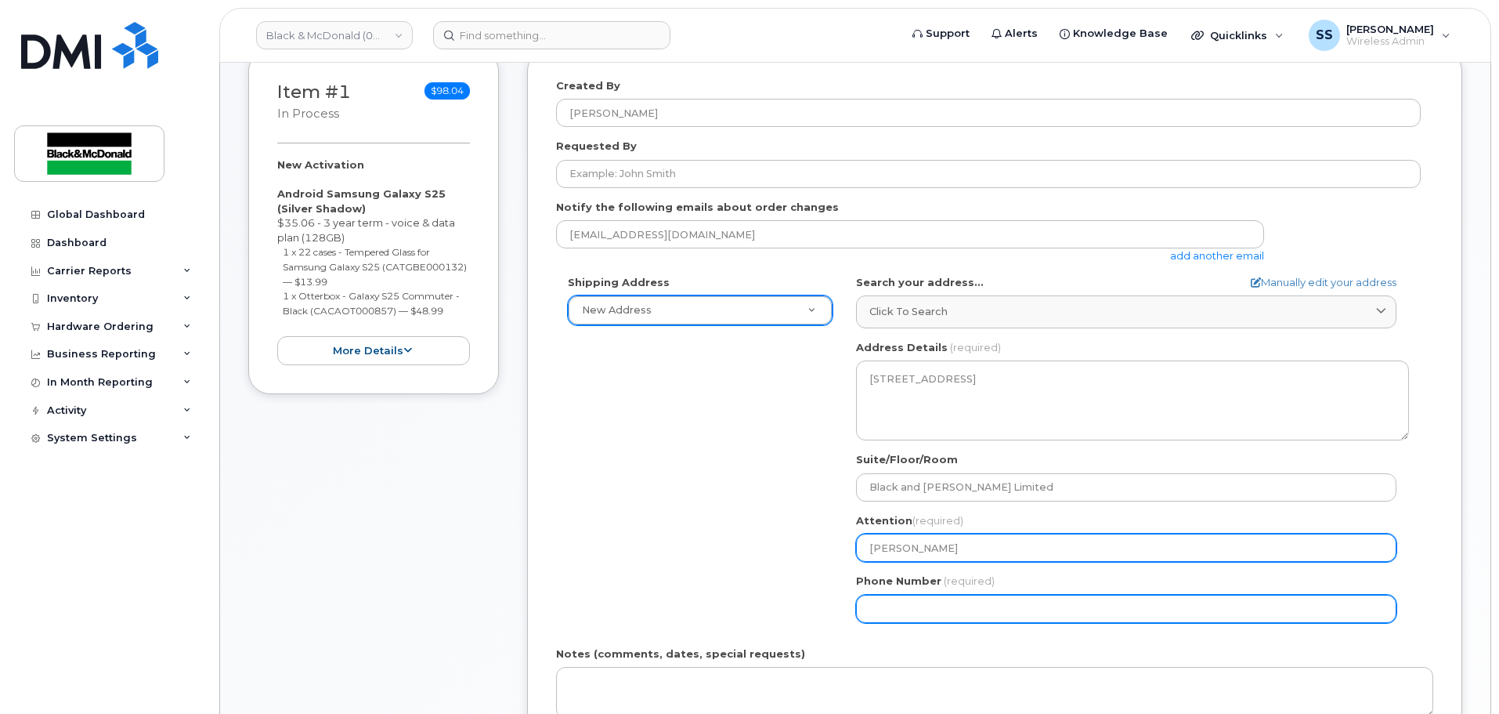
type input "[PERSON_NAME]"
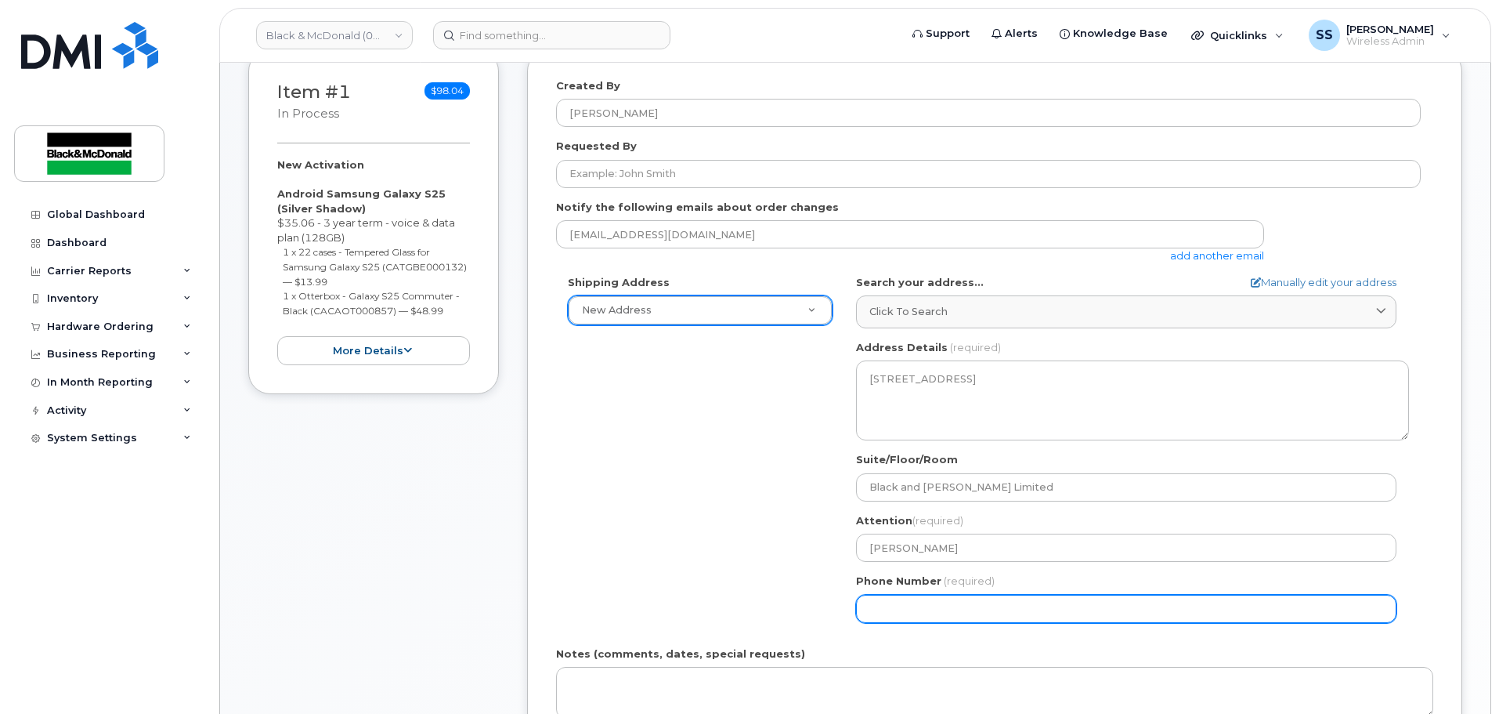
click at [868, 604] on input "Phone Number" at bounding box center [1126, 609] width 541 height 28
click at [907, 606] on input "Phone Number" at bounding box center [1126, 609] width 541 height 28
type input "587975002"
select select
type input "5879750023"
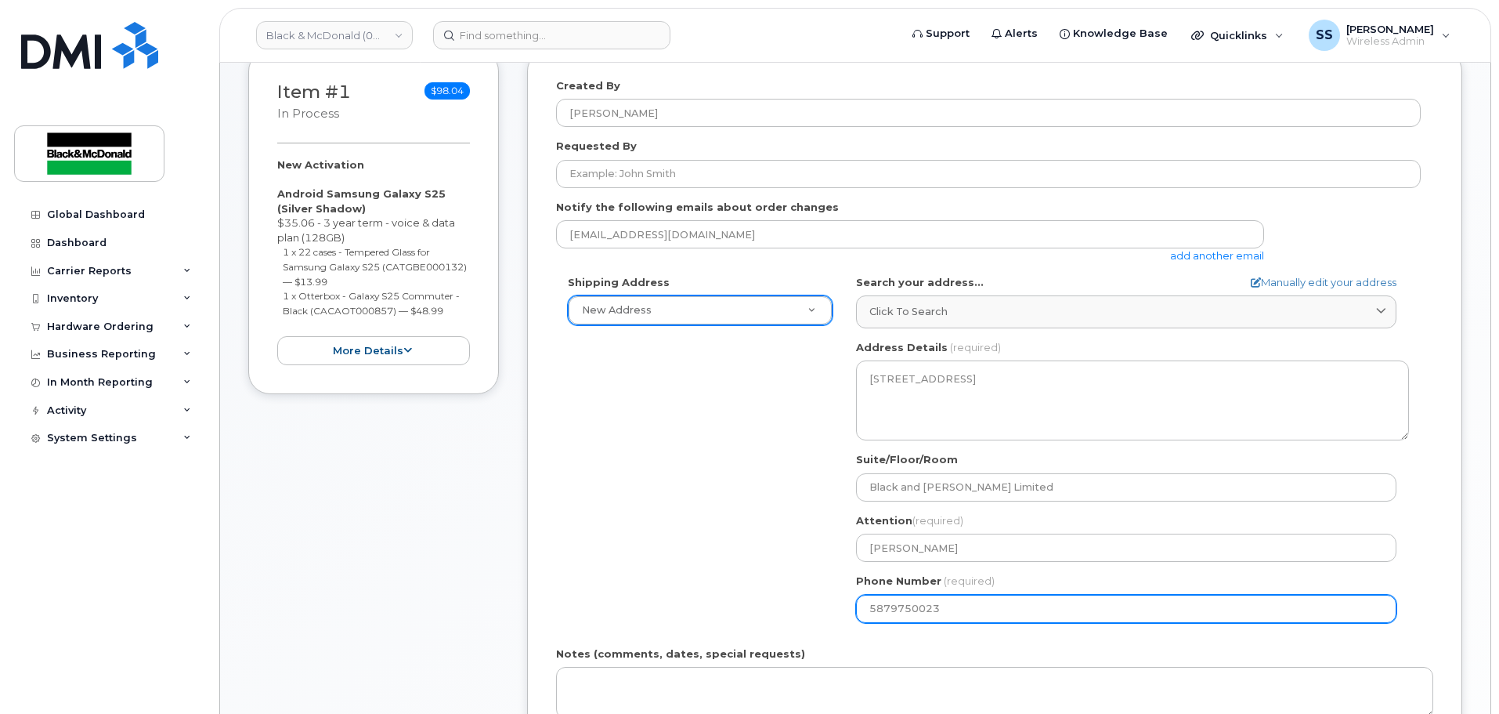
select select
type input "587975003"
select select
type input "5879750036"
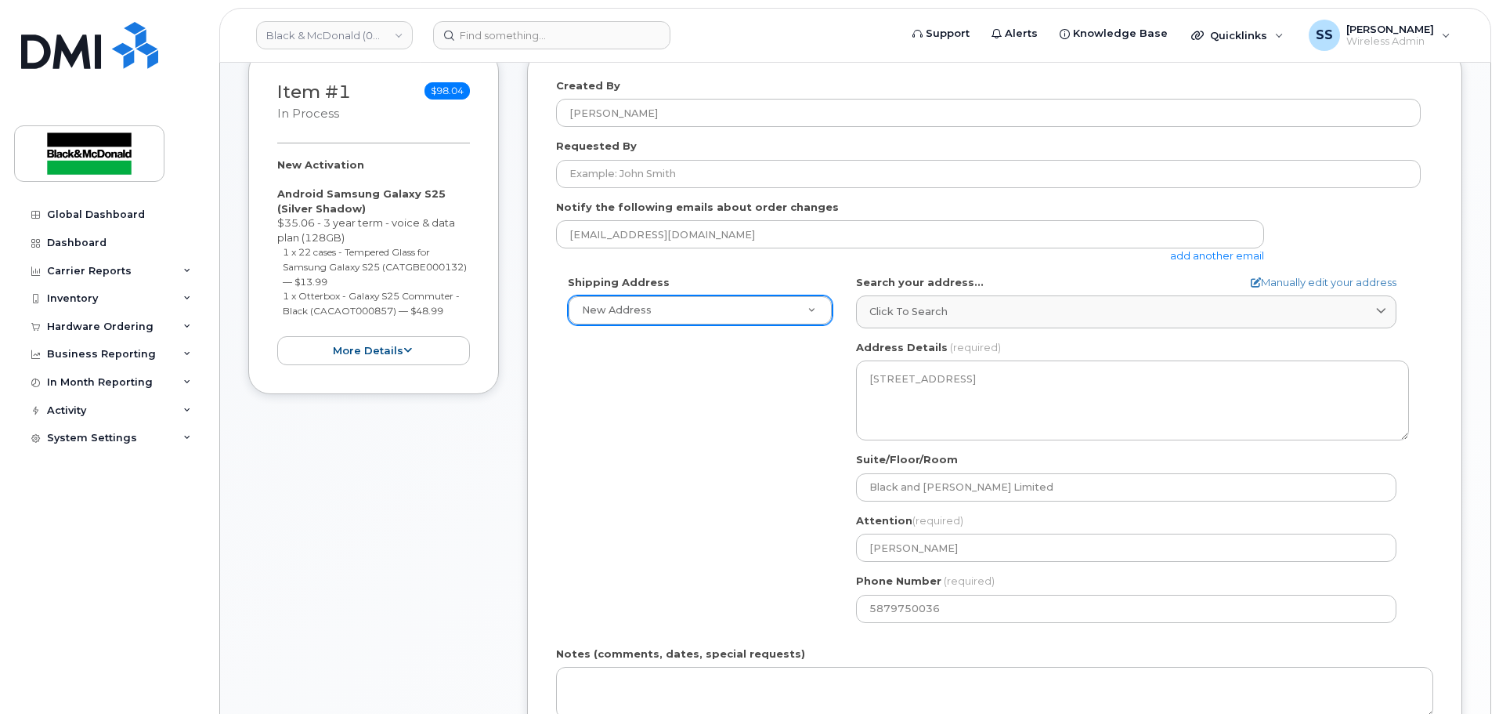
click at [732, 470] on div "Shipping Address New Address New Address 110-3903 75 Ave Andrew Brady AB Calgar…" at bounding box center [988, 455] width 865 height 360
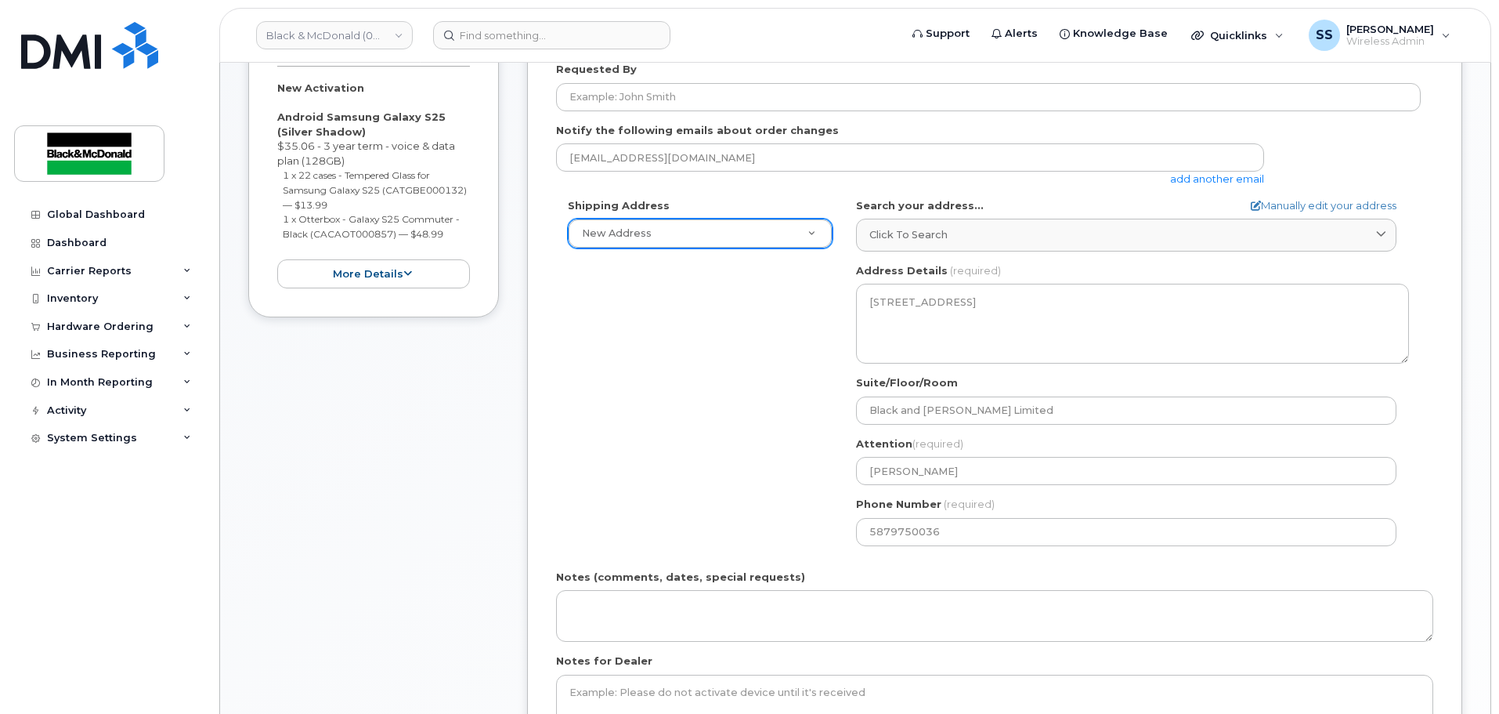
scroll to position [313, 0]
click at [736, 507] on div "Shipping Address New Address New Address 110-3903 75 Ave Andrew Brady AB Calgar…" at bounding box center [988, 377] width 865 height 360
click at [740, 483] on div "Shipping Address New Address New Address 110-3903 75 Ave Andrew Brady AB Calgar…" at bounding box center [988, 377] width 865 height 360
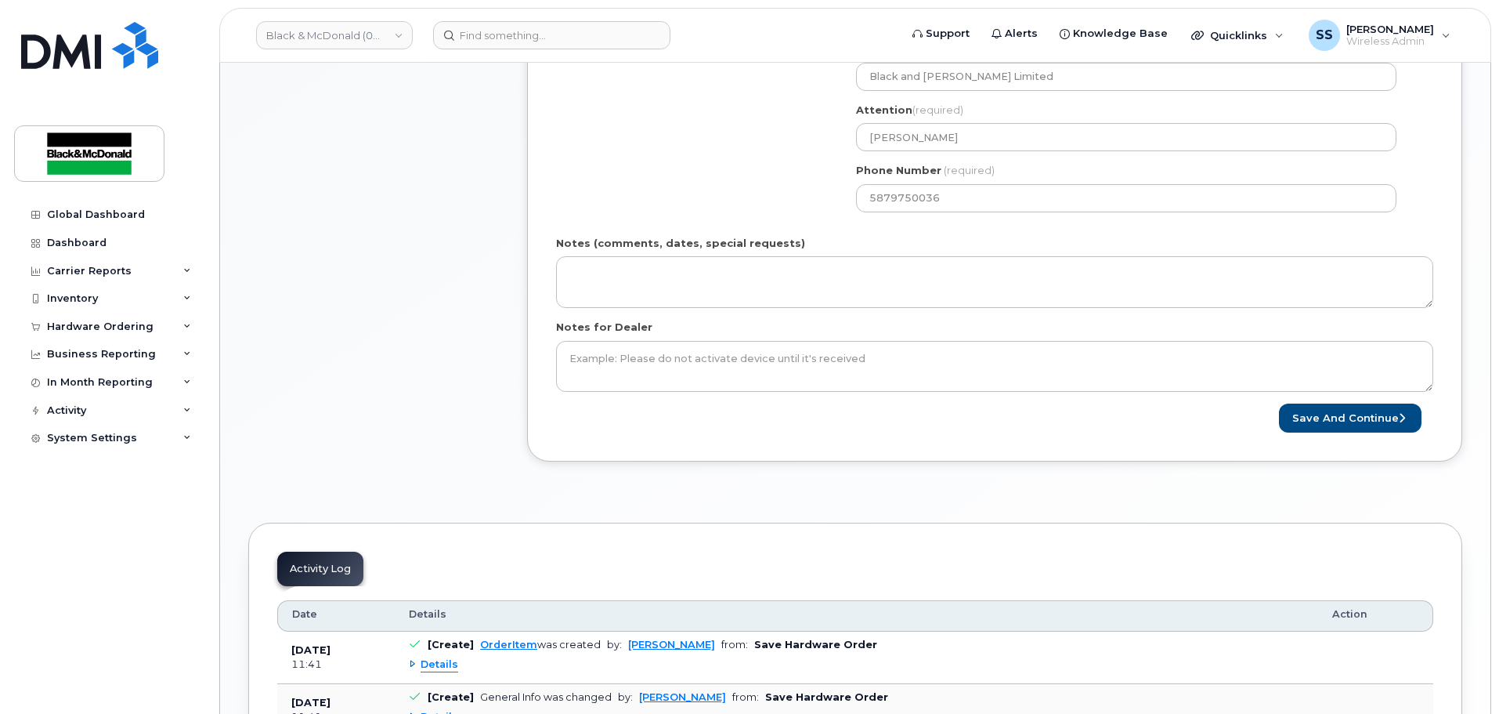
scroll to position [783, 0]
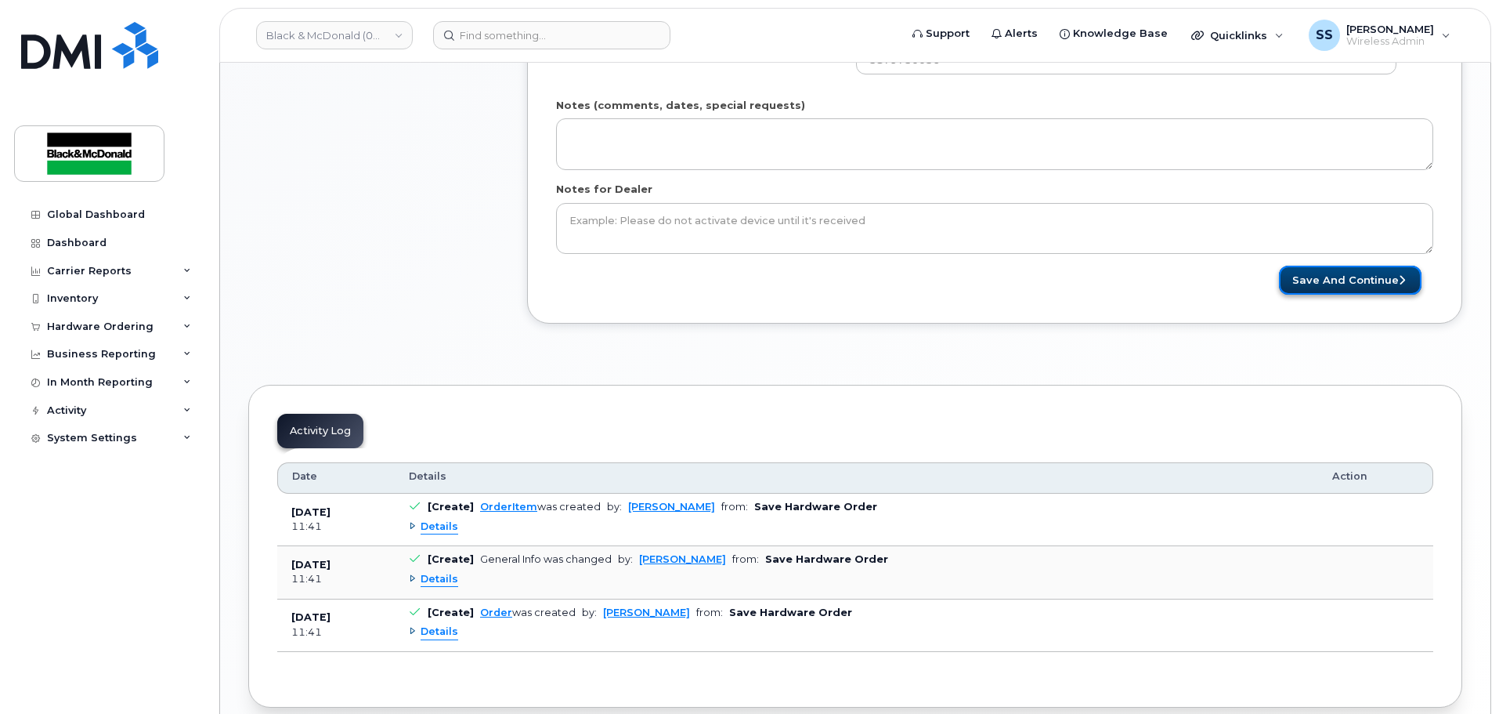
click at [1328, 284] on button "Save and Continue" at bounding box center [1350, 280] width 143 height 29
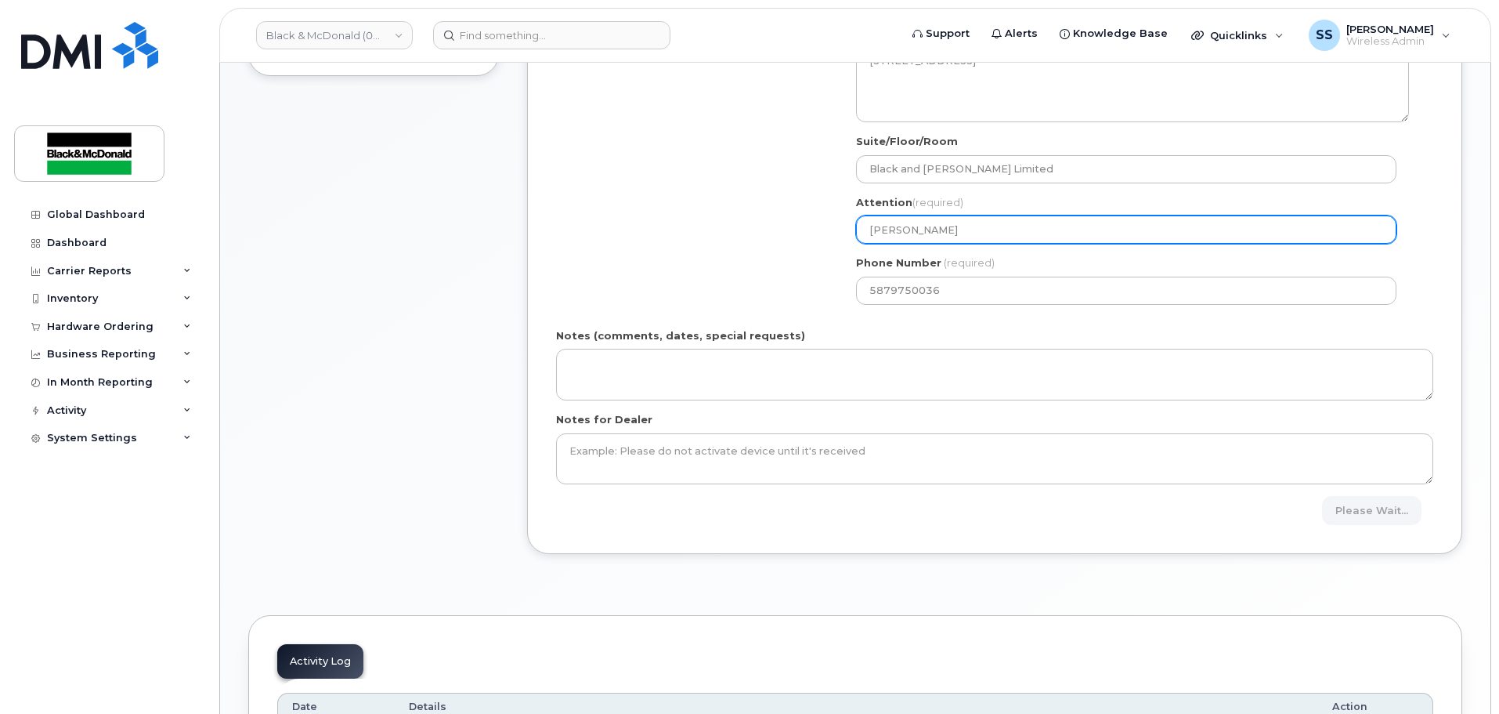
scroll to position [392, 0]
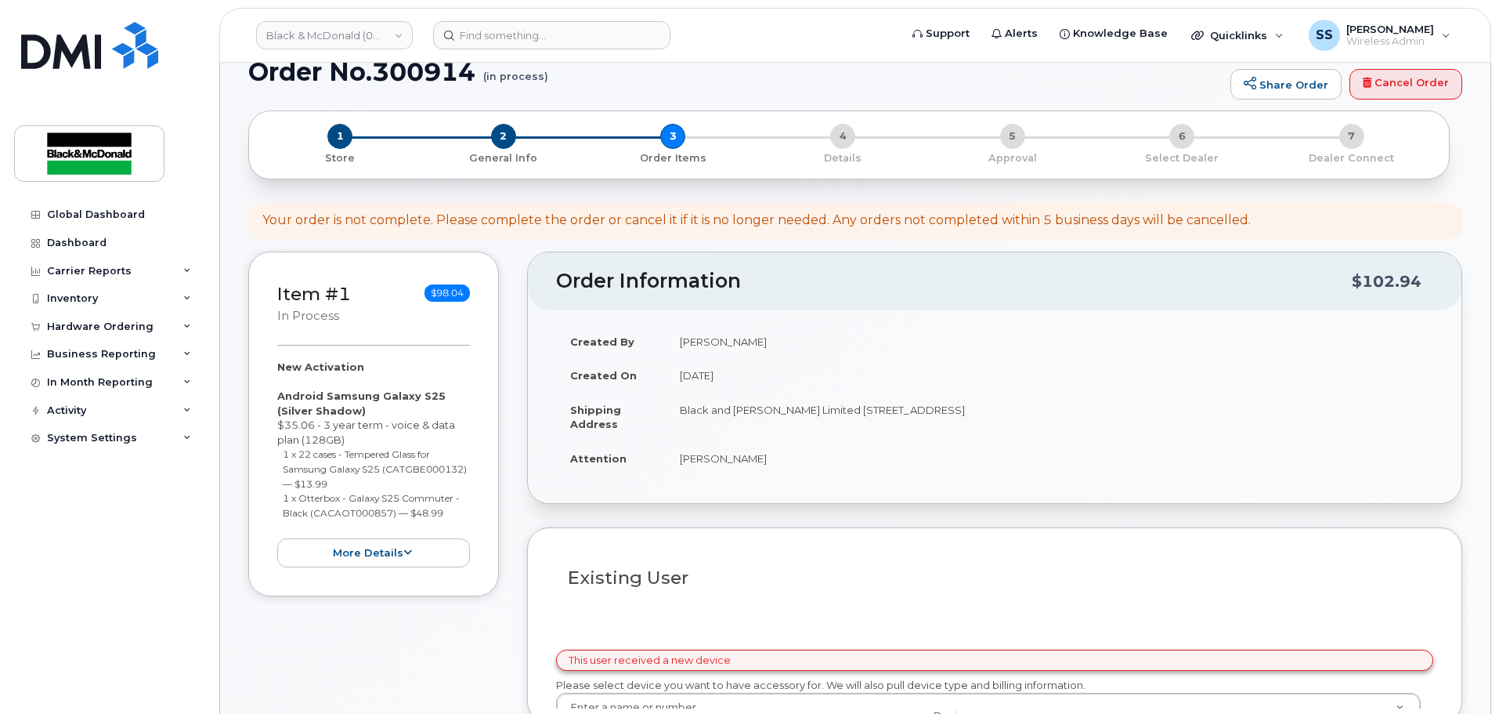
scroll to position [470, 0]
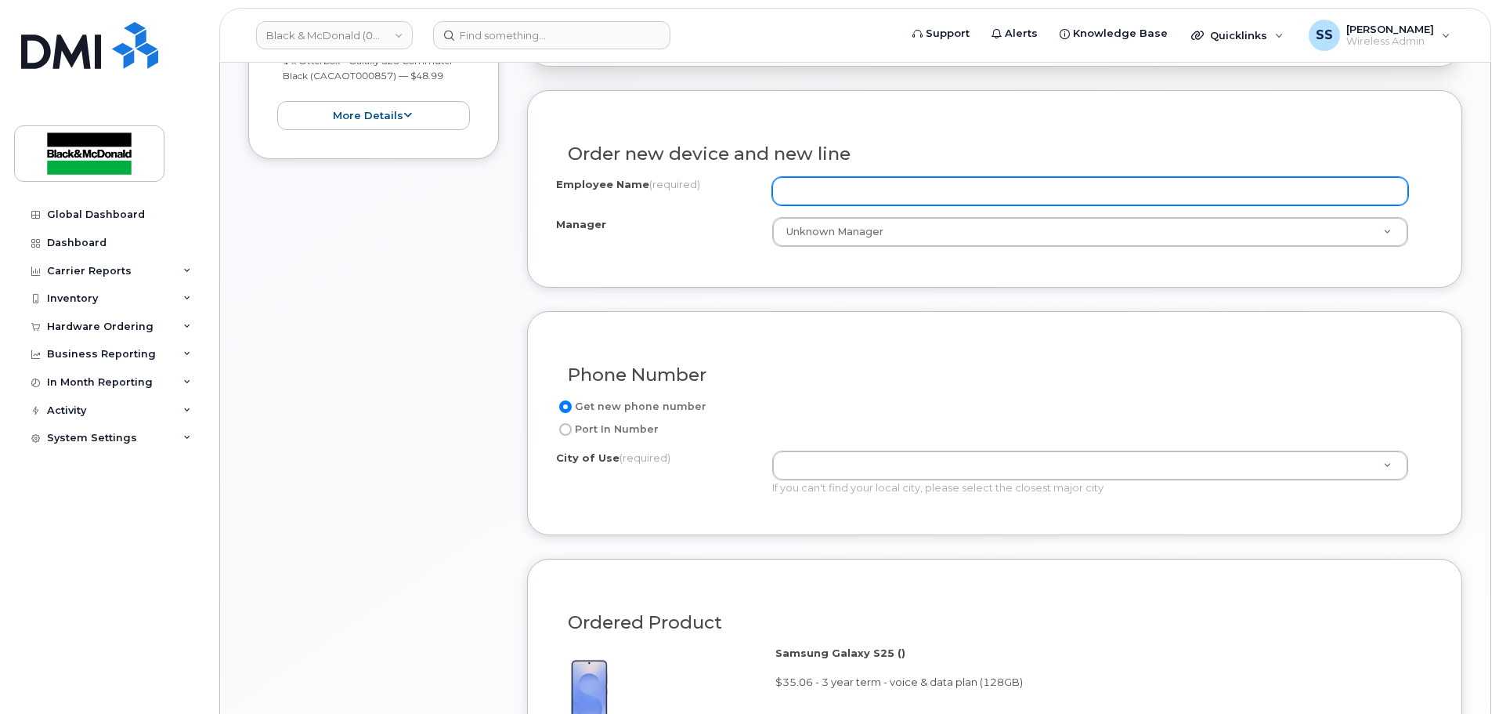
click at [809, 190] on input "Employee Name (required)" at bounding box center [1090, 191] width 636 height 28
type input "[PERSON_NAME]"
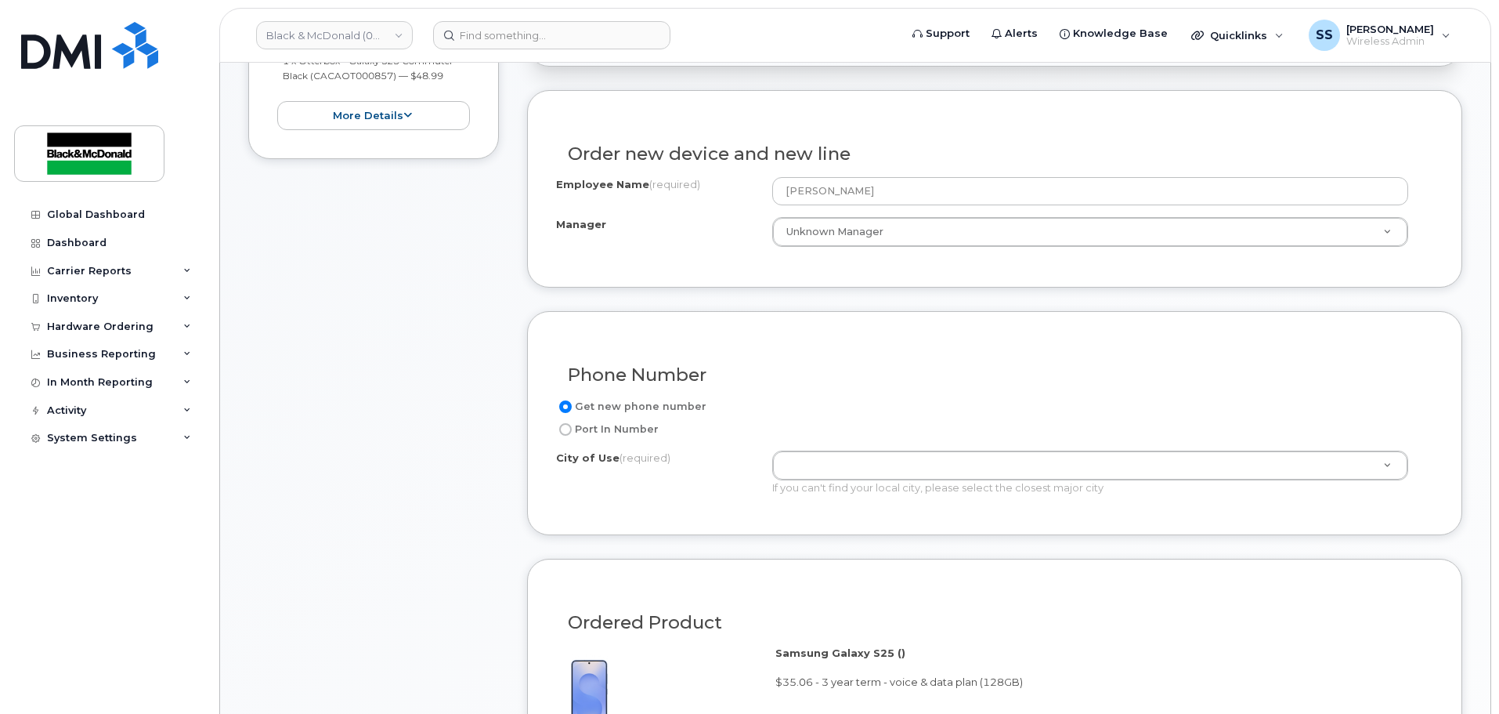
click at [871, 377] on h3 "Phone Number" at bounding box center [995, 375] width 854 height 20
click at [812, 487] on div "If you can't find your local city, please select the closest major city" at bounding box center [1090, 487] width 636 height 15
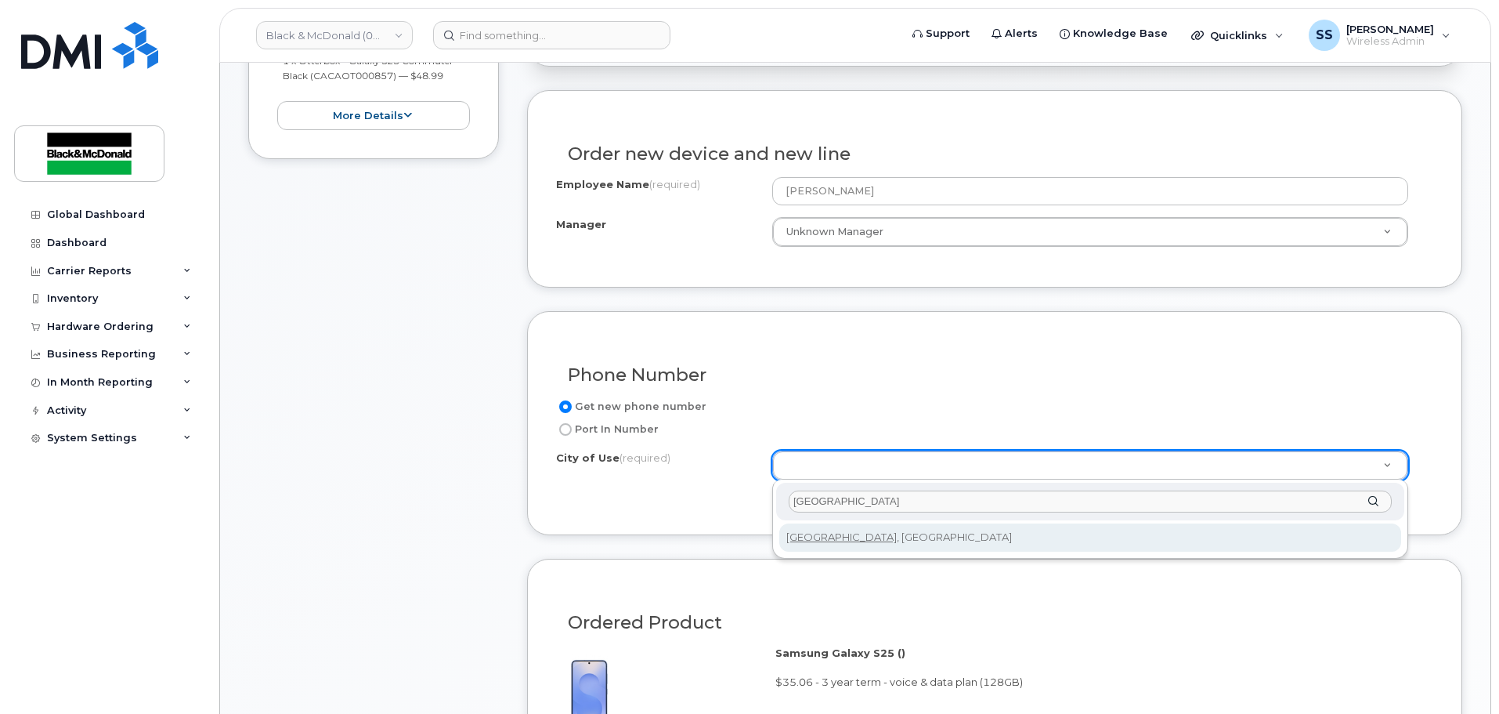
type input "[GEOGRAPHIC_DATA]"
type input "88"
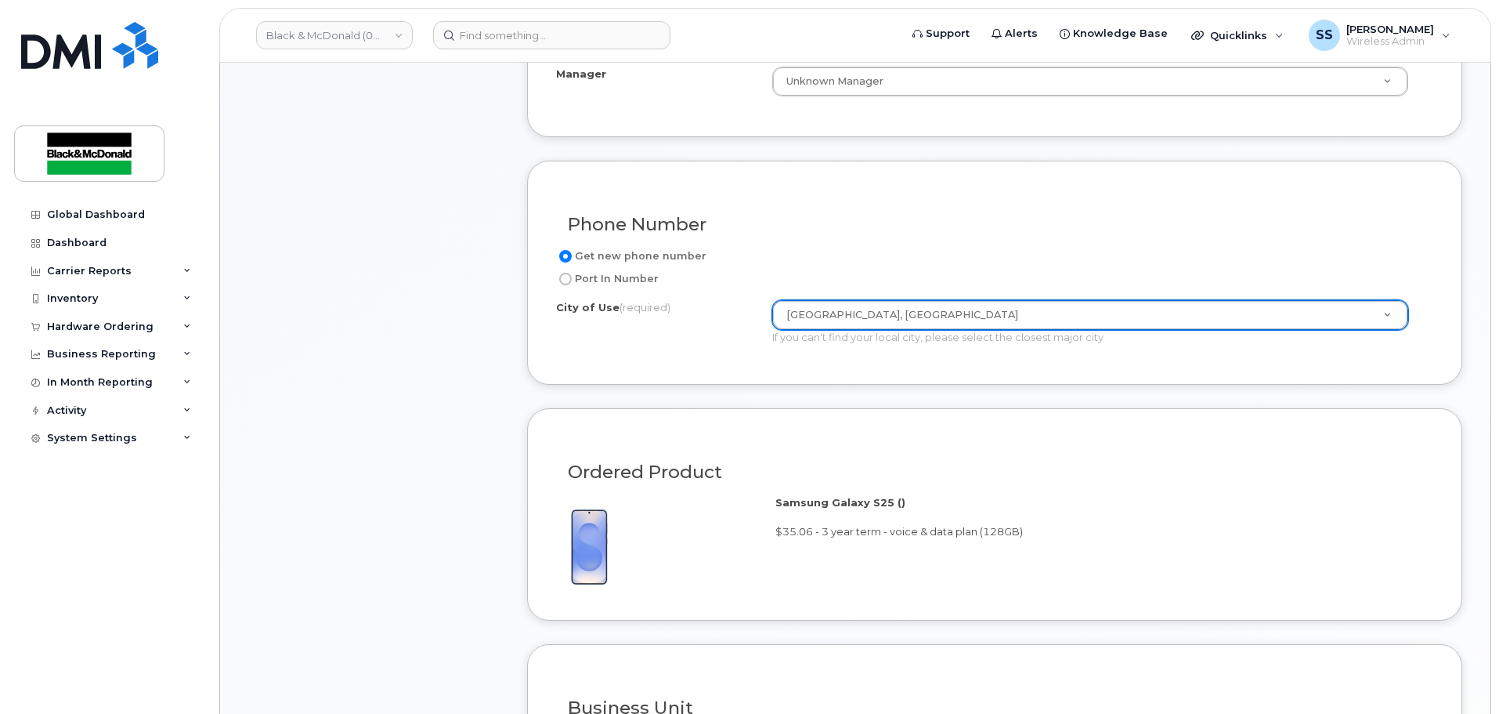
scroll to position [940, 0]
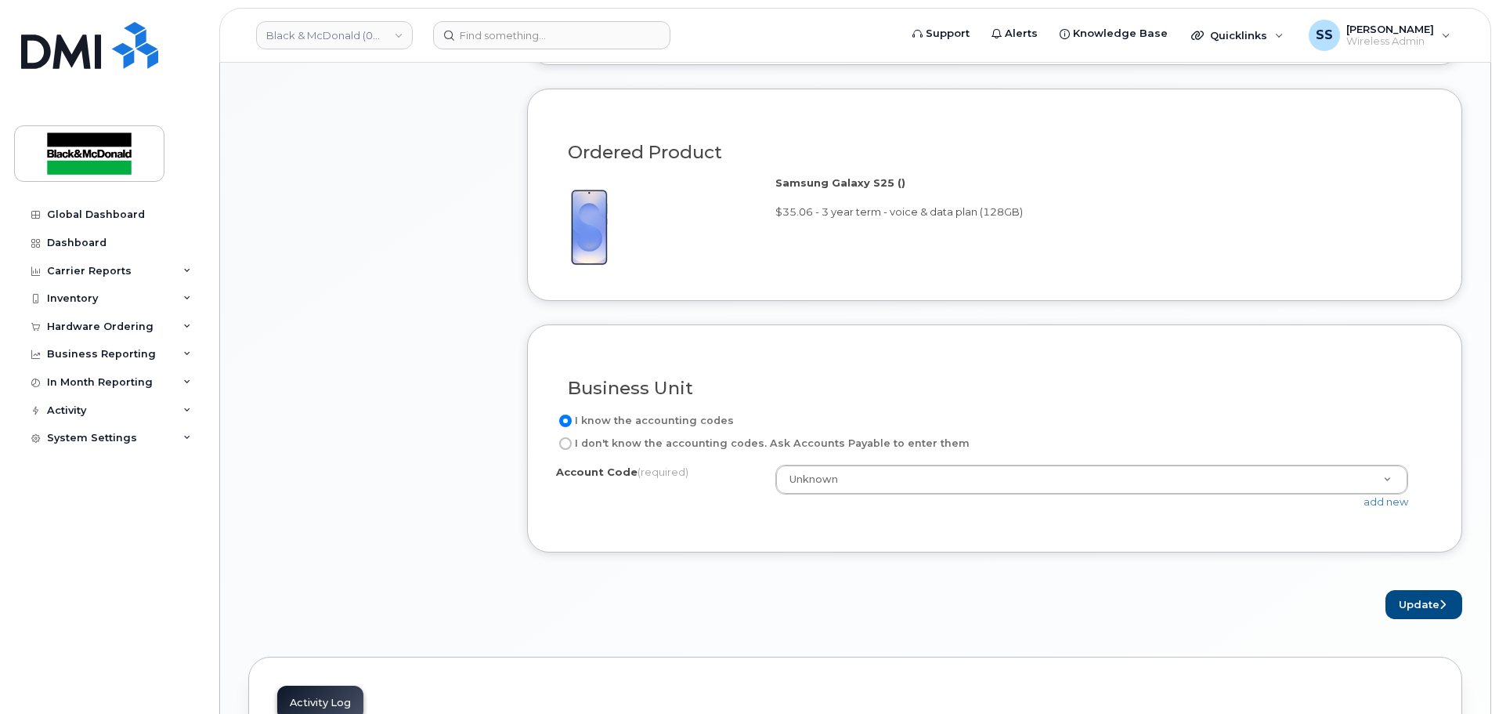
click at [828, 461] on div "I know the accounting codes I don't know the accounting codes. Ask Accounts Pay…" at bounding box center [994, 467] width 877 height 112
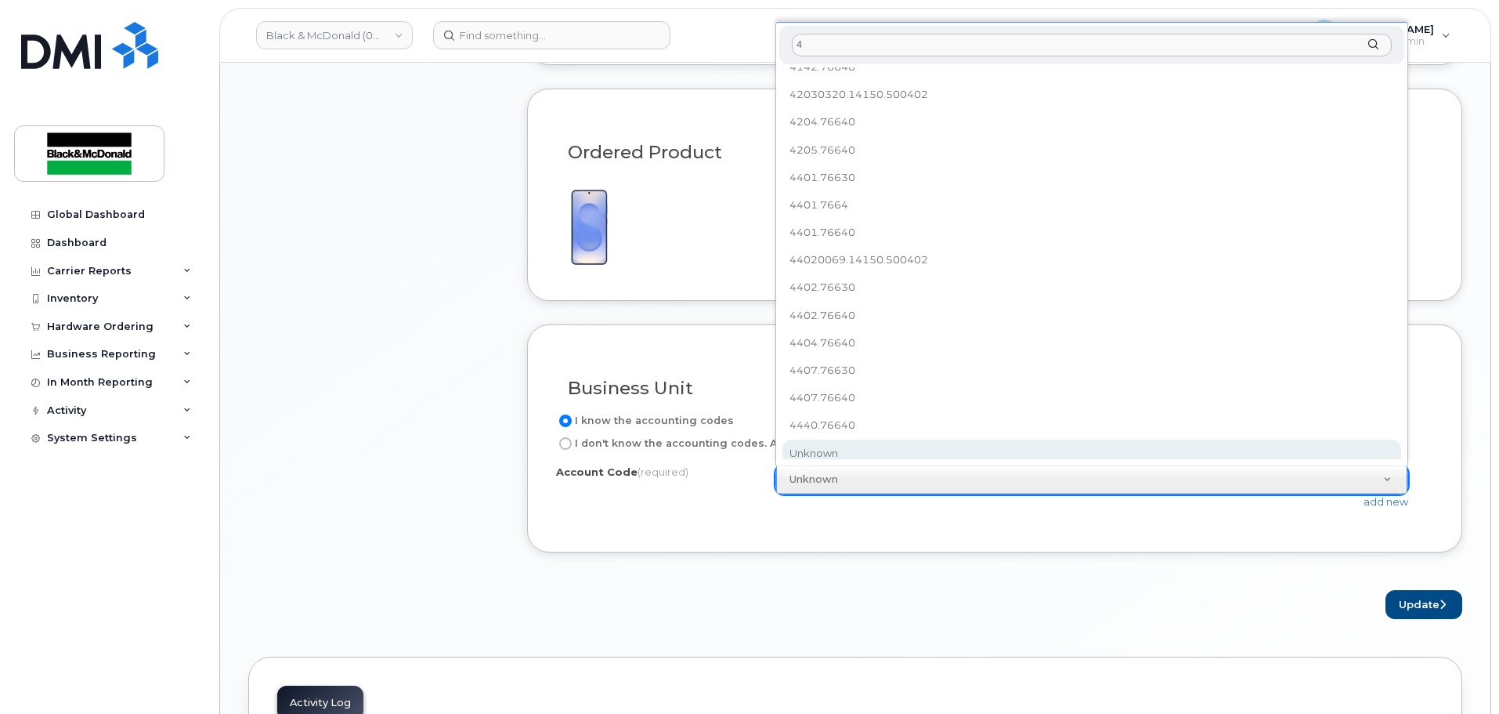
scroll to position [0, 0]
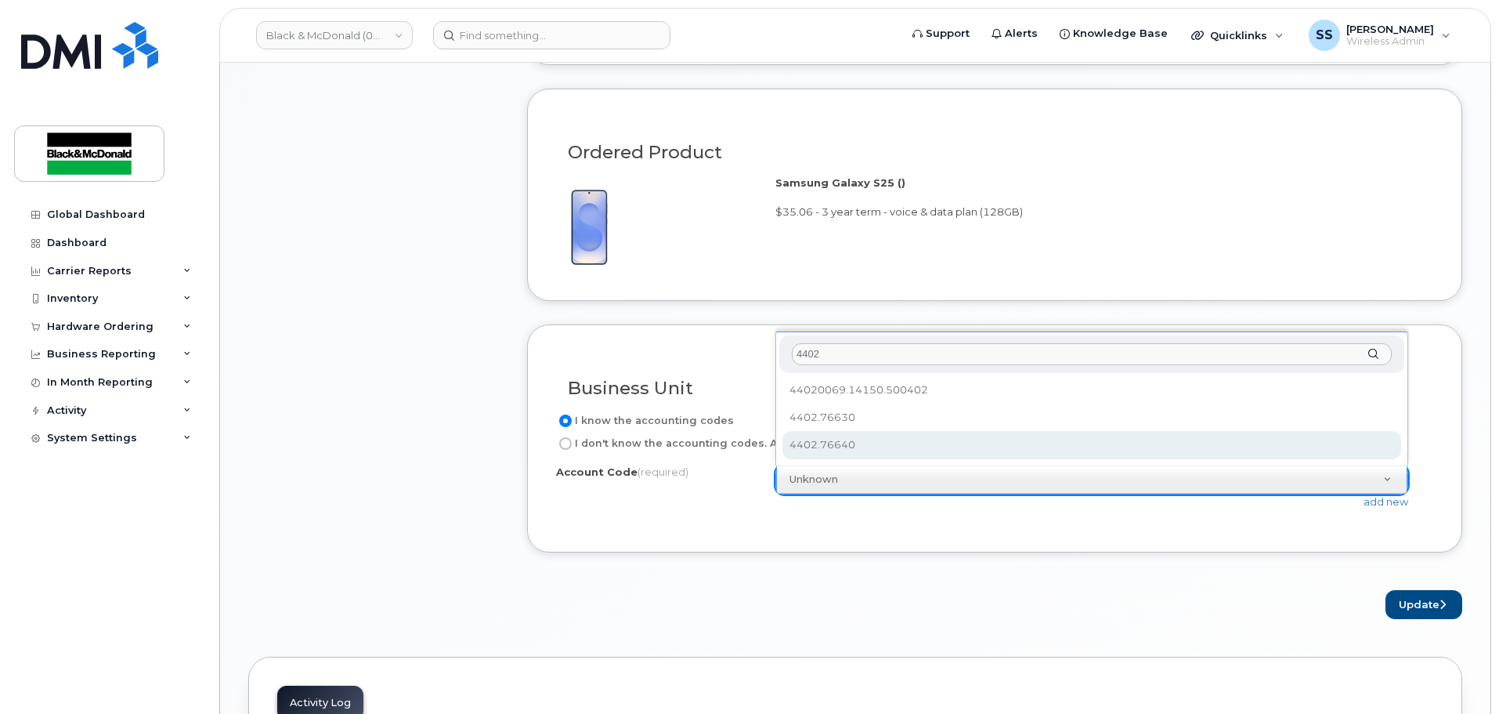
type input "4402"
select select "4402.76640"
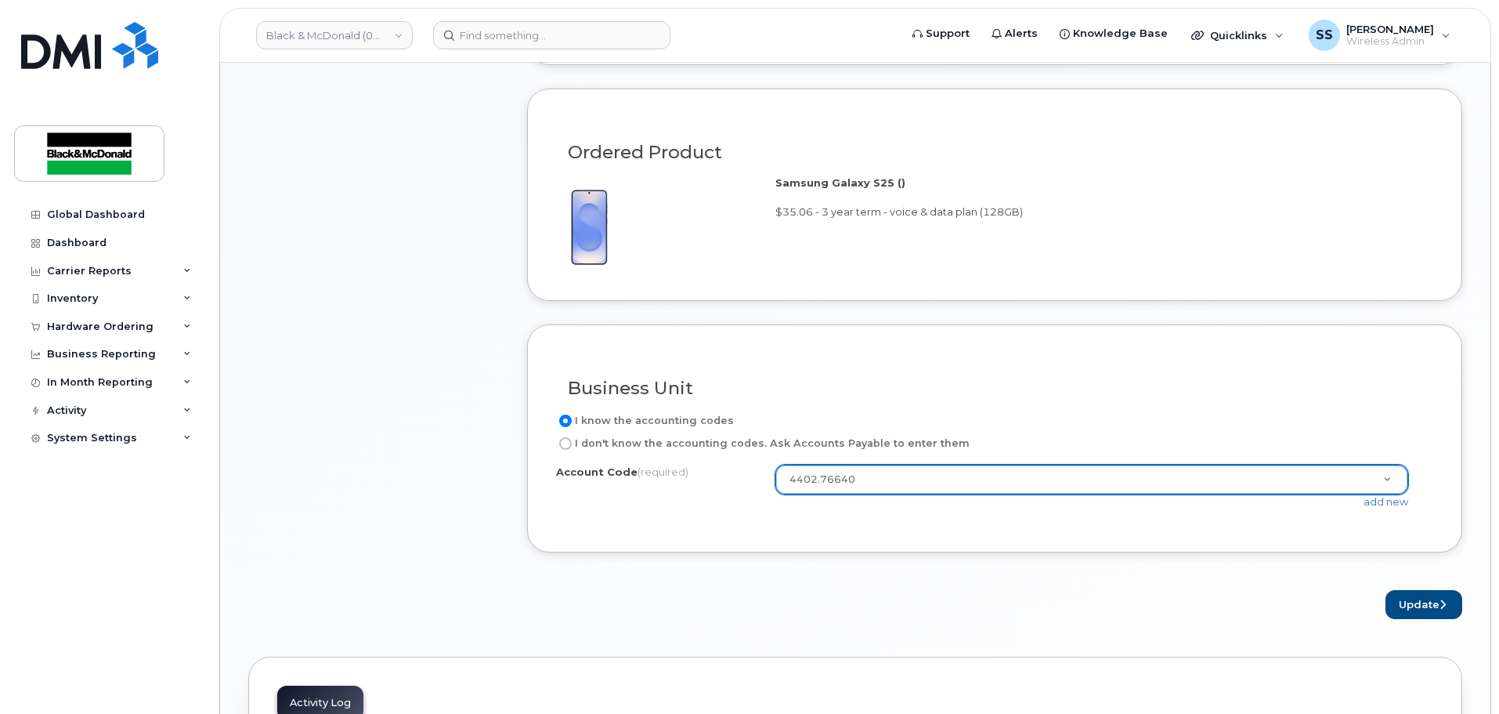
click at [927, 515] on div "Account Code (required) 4402.76640 3540.76640 3943.76640 4137.76640 4142.76640 …" at bounding box center [994, 494] width 877 height 59
click at [1394, 610] on button "Update" at bounding box center [1424, 604] width 77 height 29
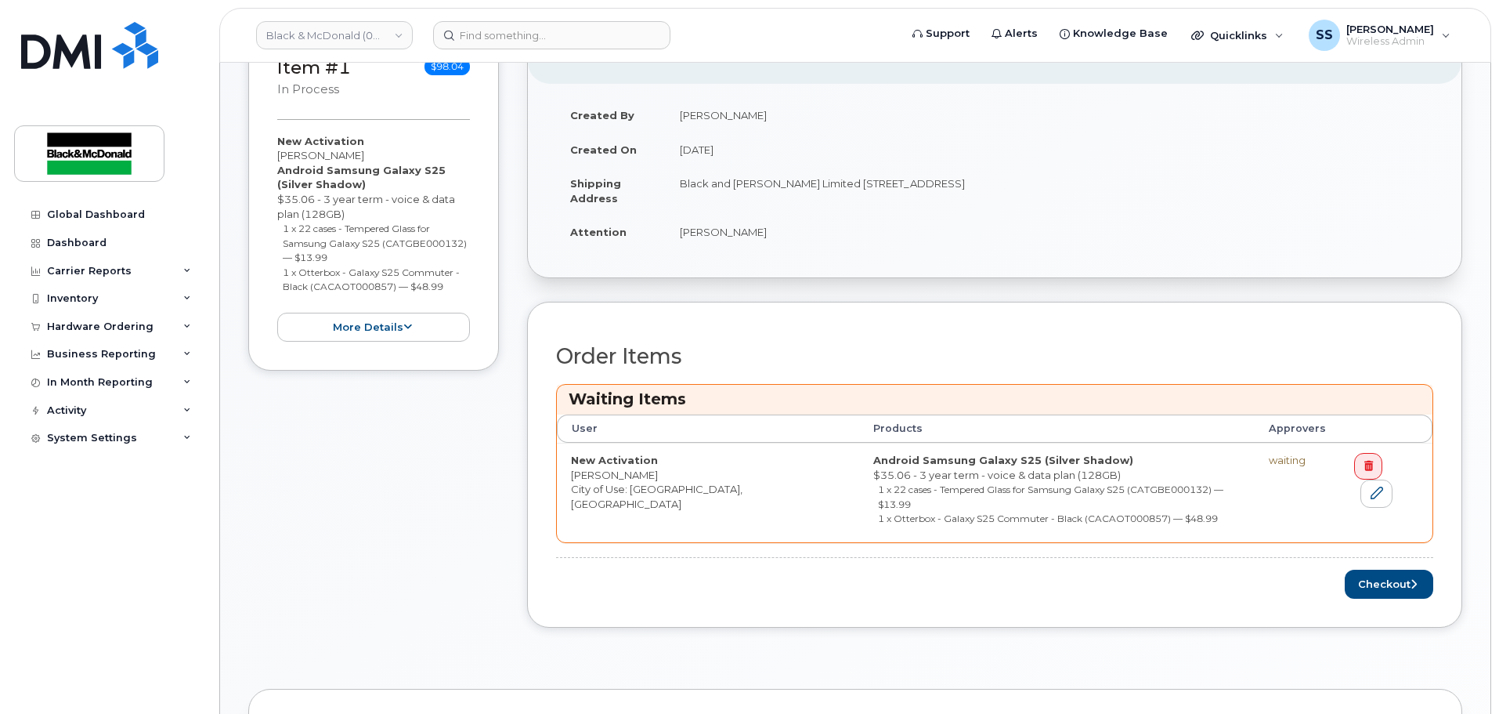
scroll to position [548, 0]
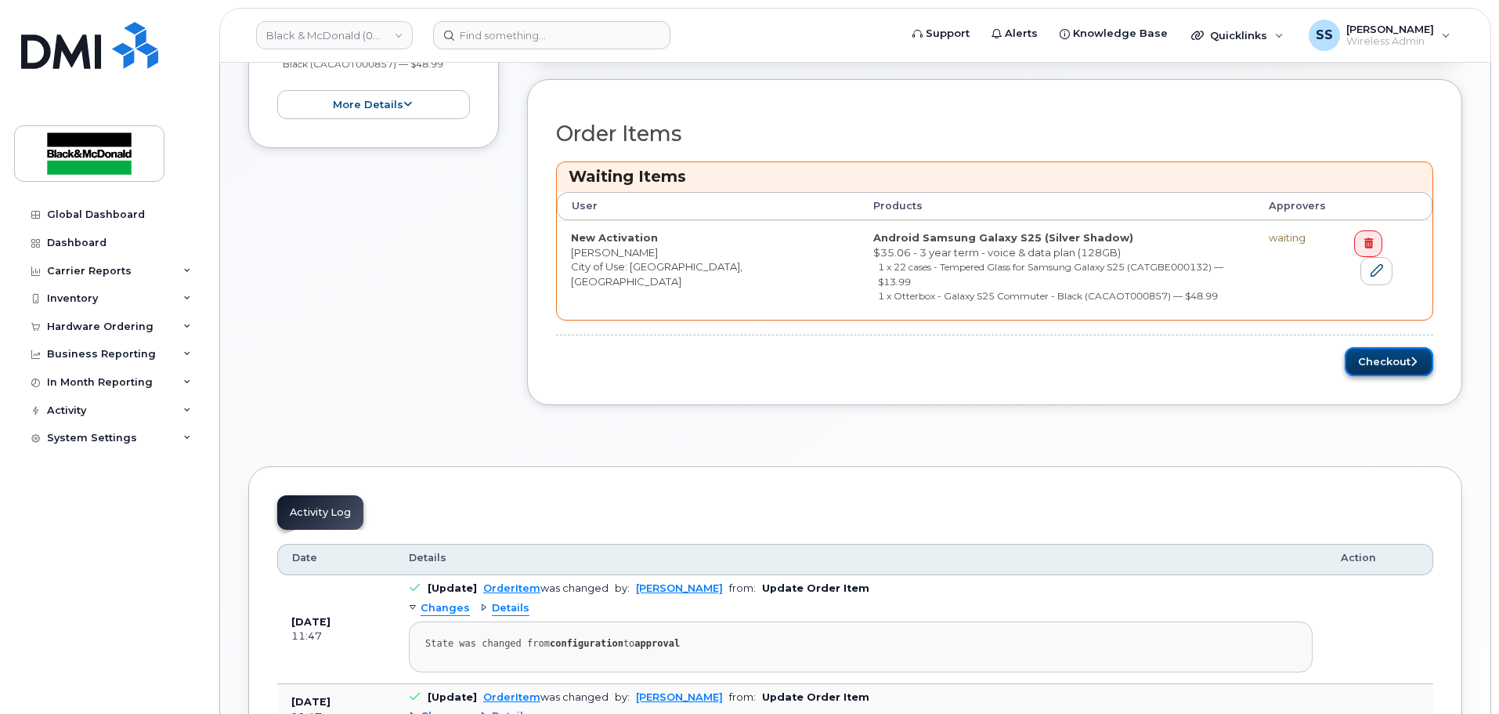
click at [1406, 352] on button "Checkout" at bounding box center [1389, 361] width 89 height 29
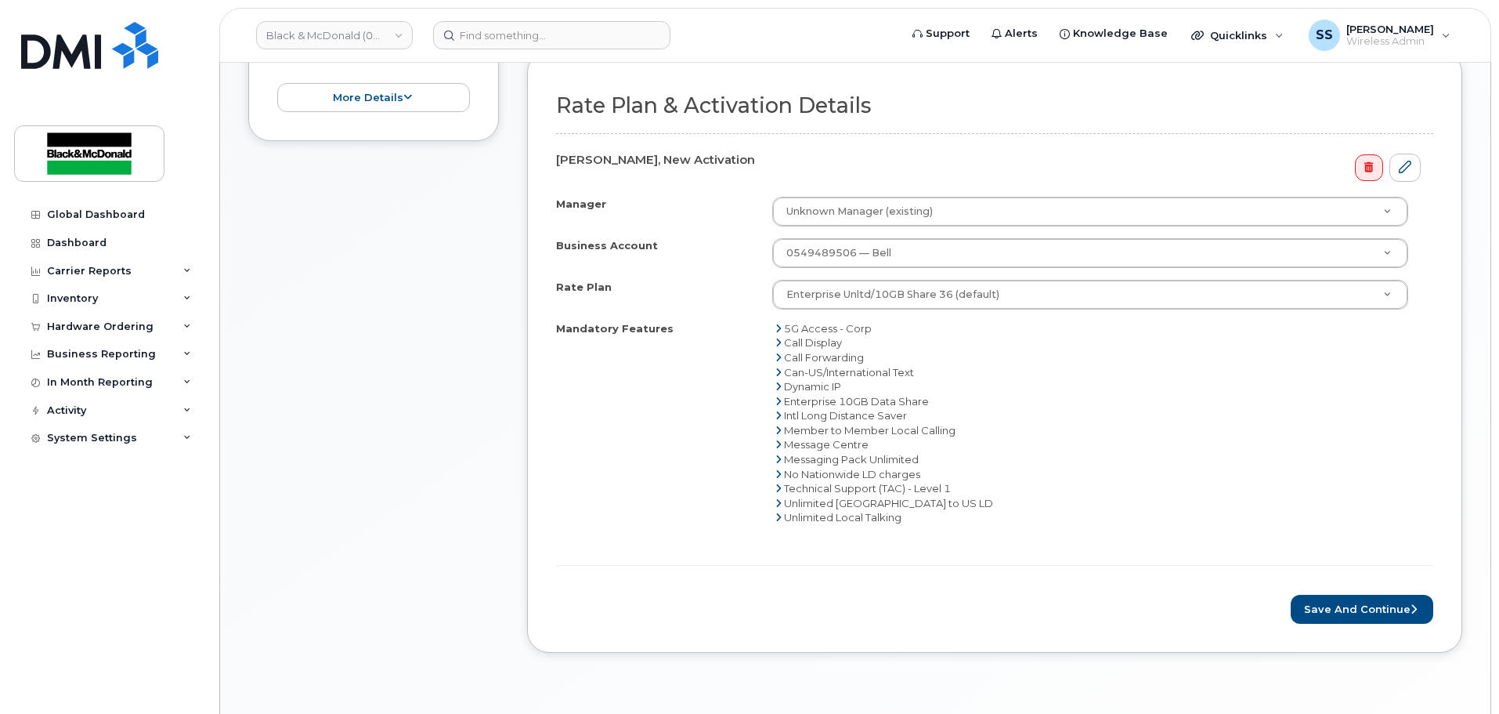
scroll to position [548, 0]
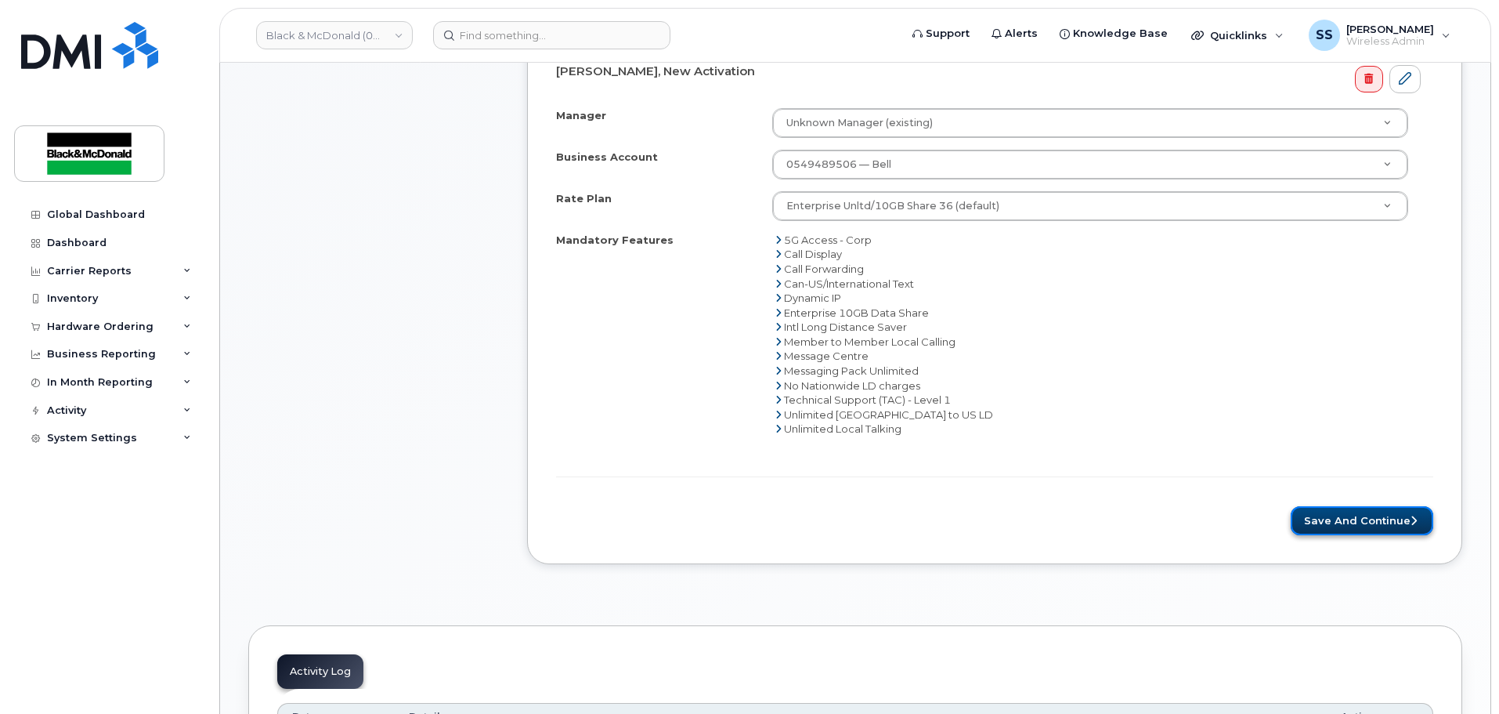
click at [1391, 523] on button "Save and Continue" at bounding box center [1362, 520] width 143 height 29
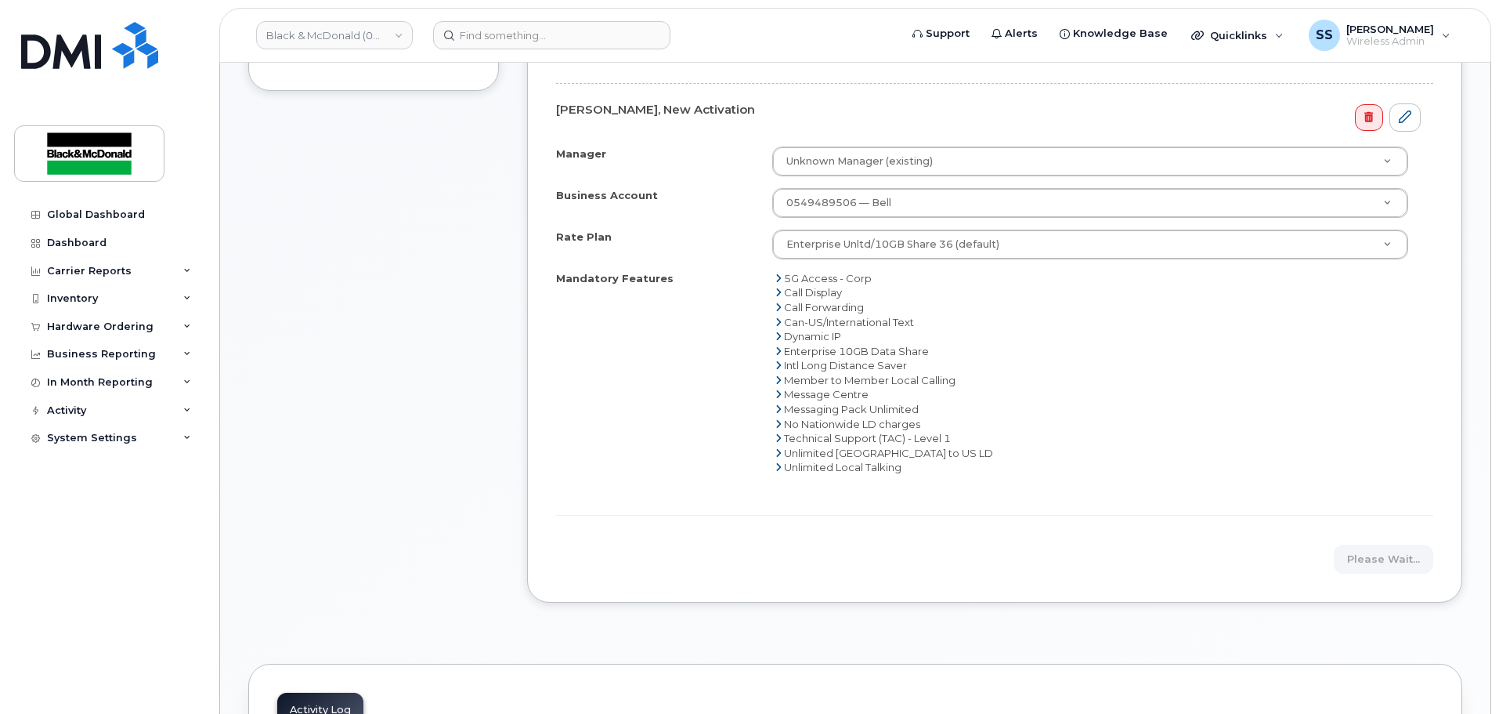
scroll to position [313, 0]
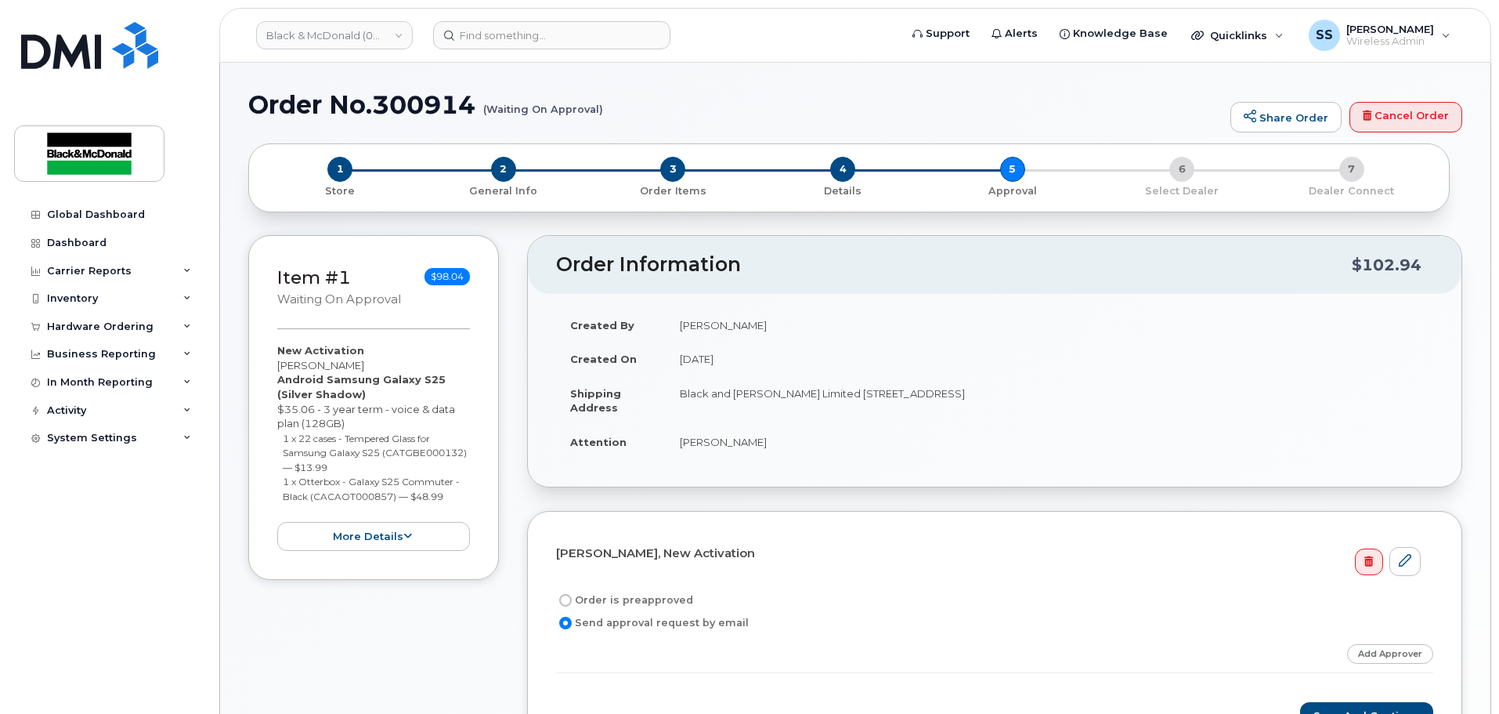
scroll to position [235, 0]
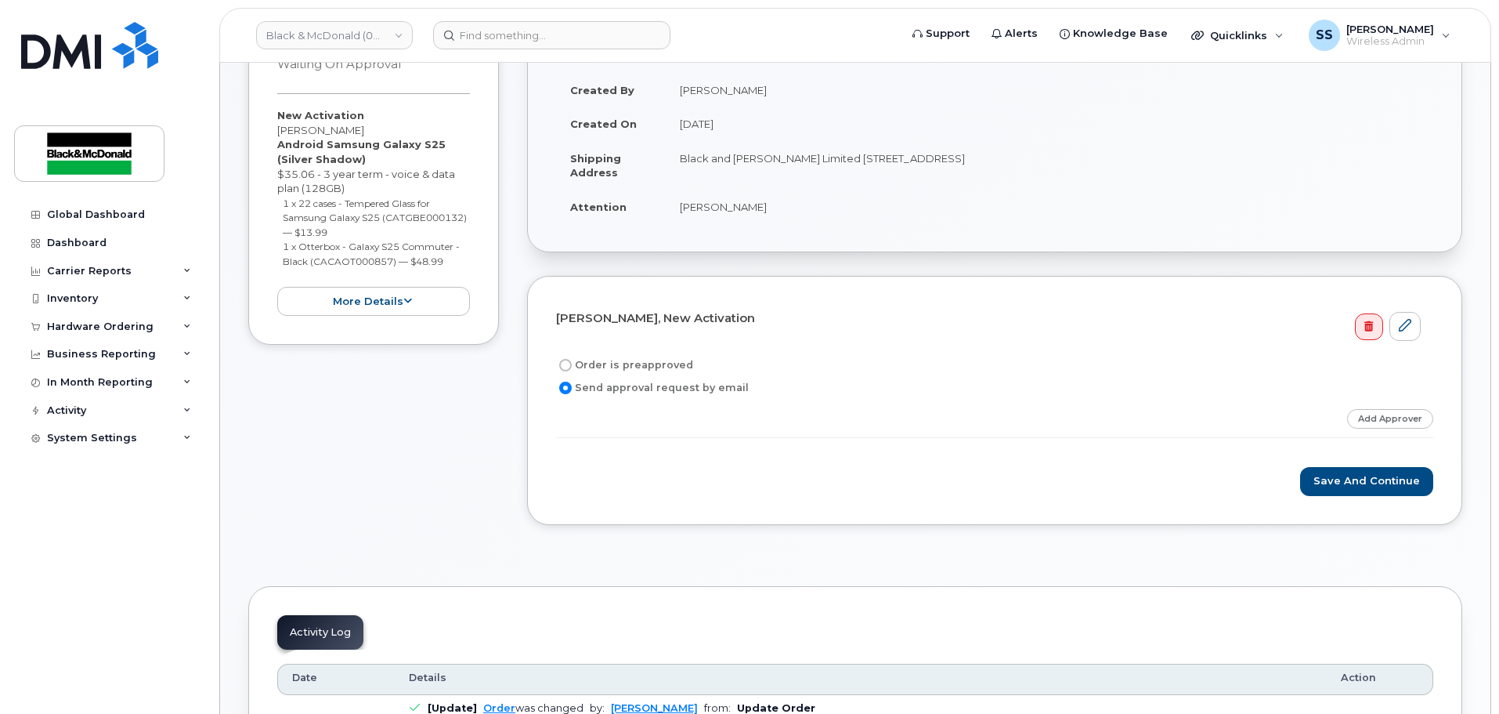
click at [669, 357] on label "Order is preapproved" at bounding box center [624, 365] width 137 height 19
click at [572, 359] on input "Order is preapproved" at bounding box center [565, 365] width 13 height 13
radio input "true"
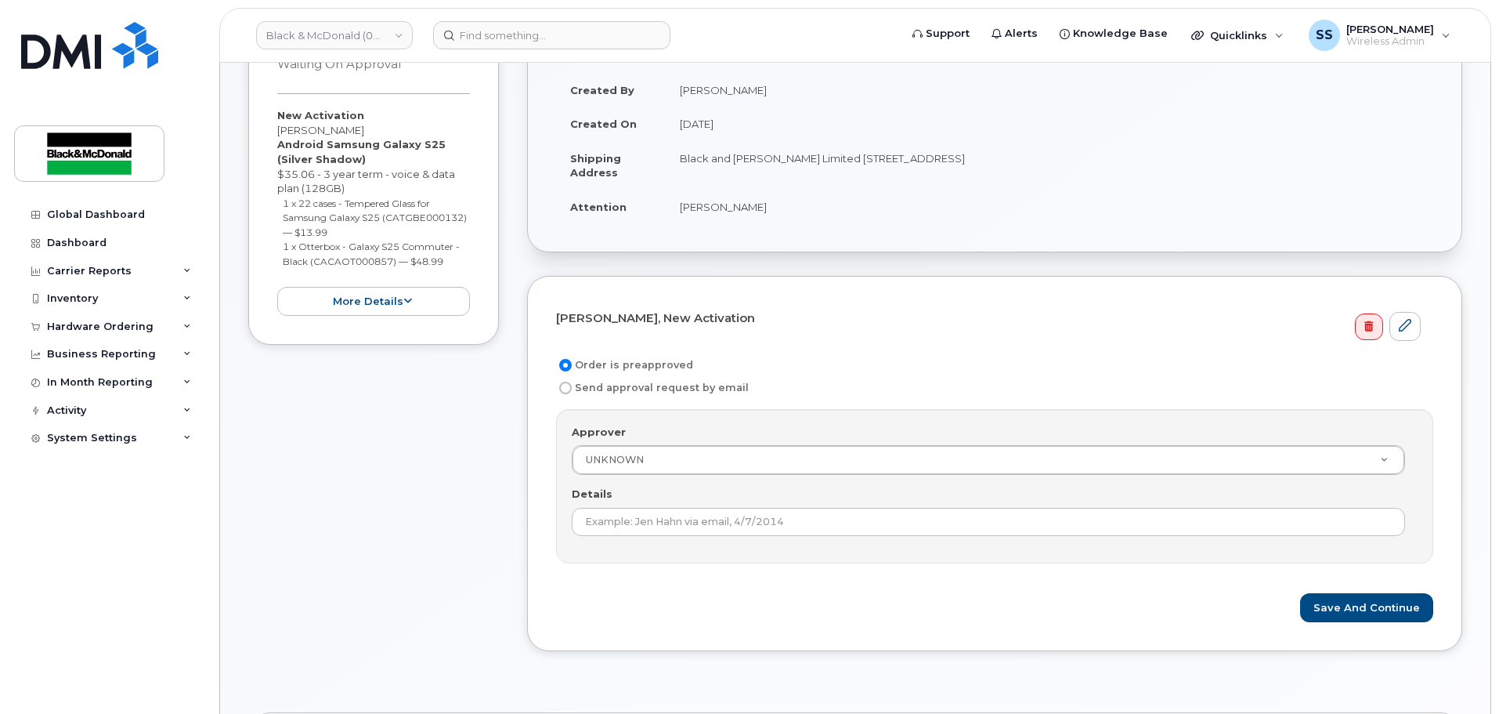
click at [698, 538] on div "Approver UNKNOWN Approver Approver UNKNOWN Liliana Andjic Unknown Manager Detai…" at bounding box center [994, 486] width 877 height 154
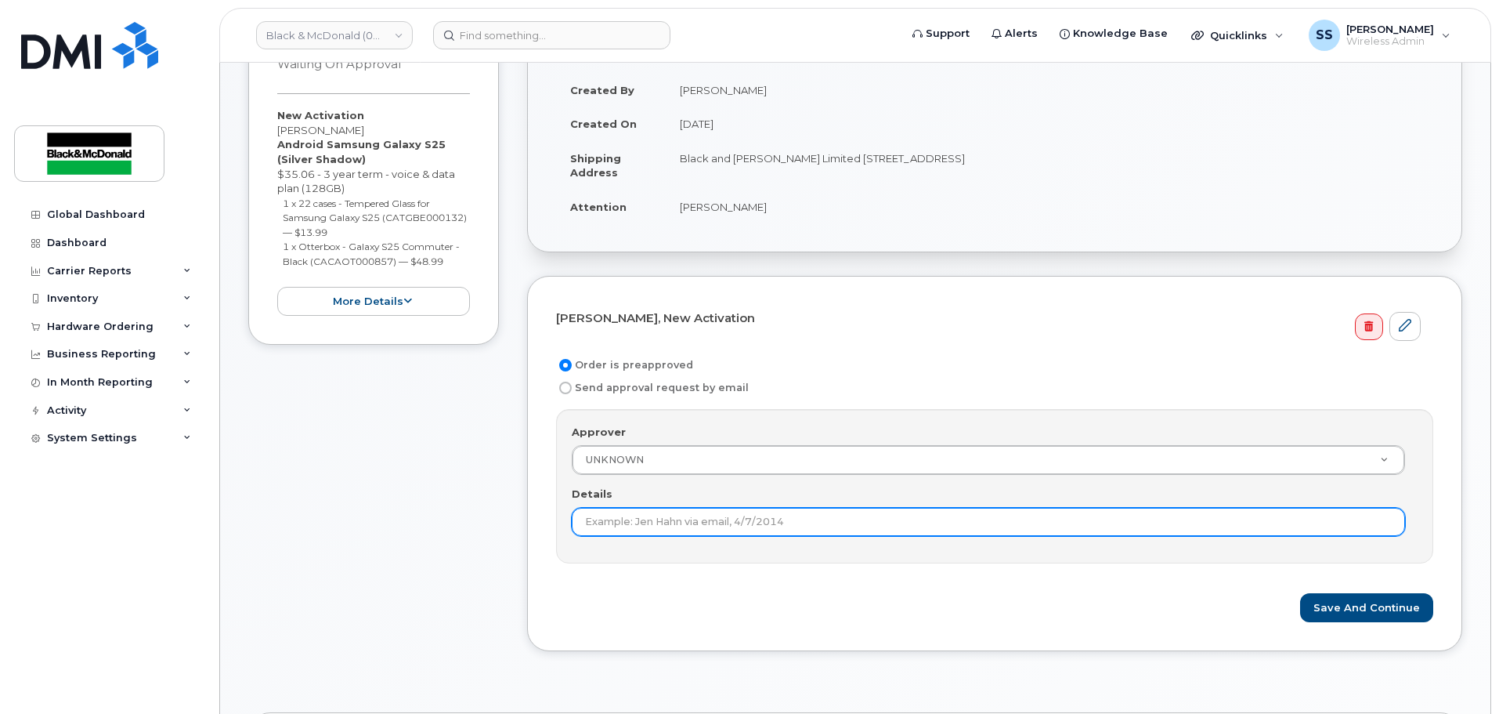
click at [694, 527] on input "Details" at bounding box center [989, 522] width 834 height 28
type input "Approved by Andrew Brady"
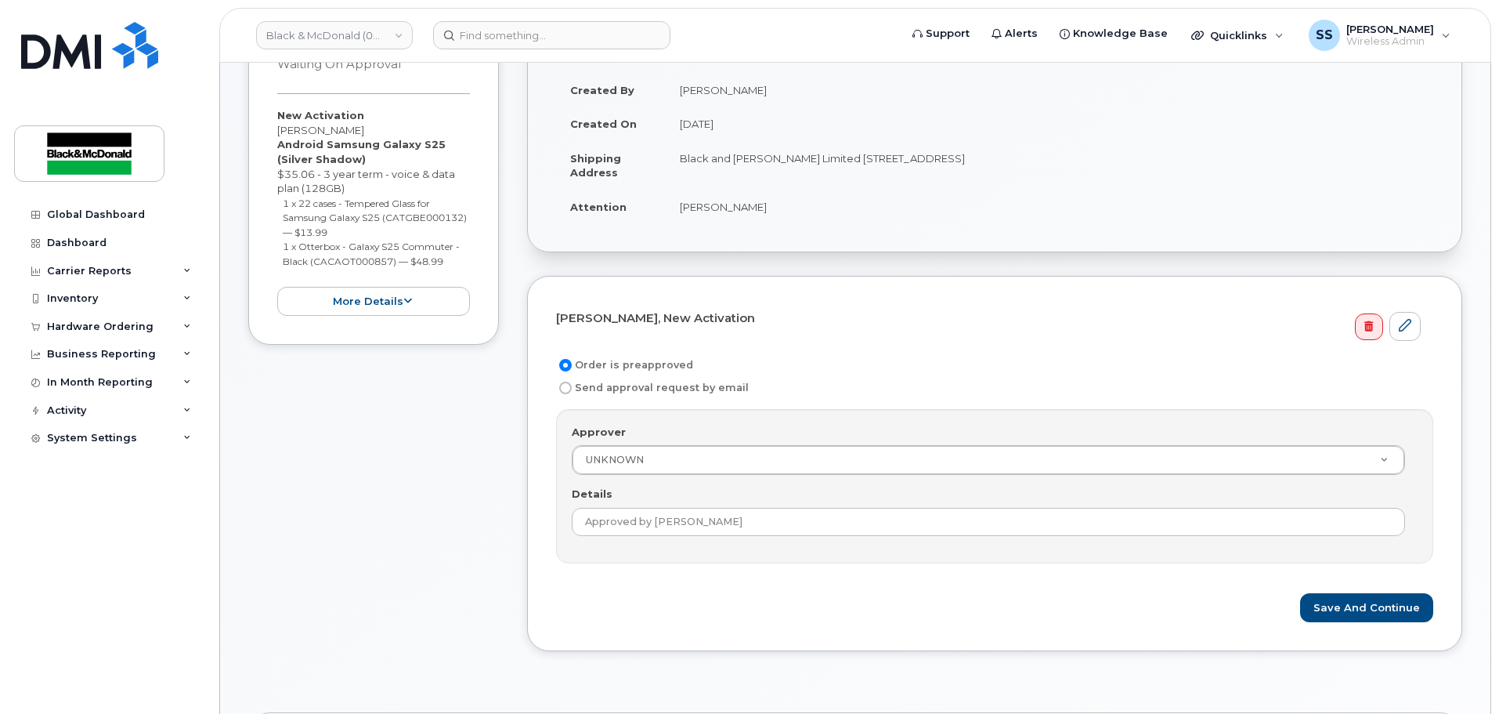
drag, startPoint x: 910, startPoint y: 576, endPoint x: 923, endPoint y: 577, distance: 13.4
click at [912, 576] on form "Caley Seefried, New Activation Order is preapproved Send approval request by em…" at bounding box center [994, 463] width 877 height 317
click at [1341, 609] on button "Save and Continue" at bounding box center [1366, 607] width 133 height 29
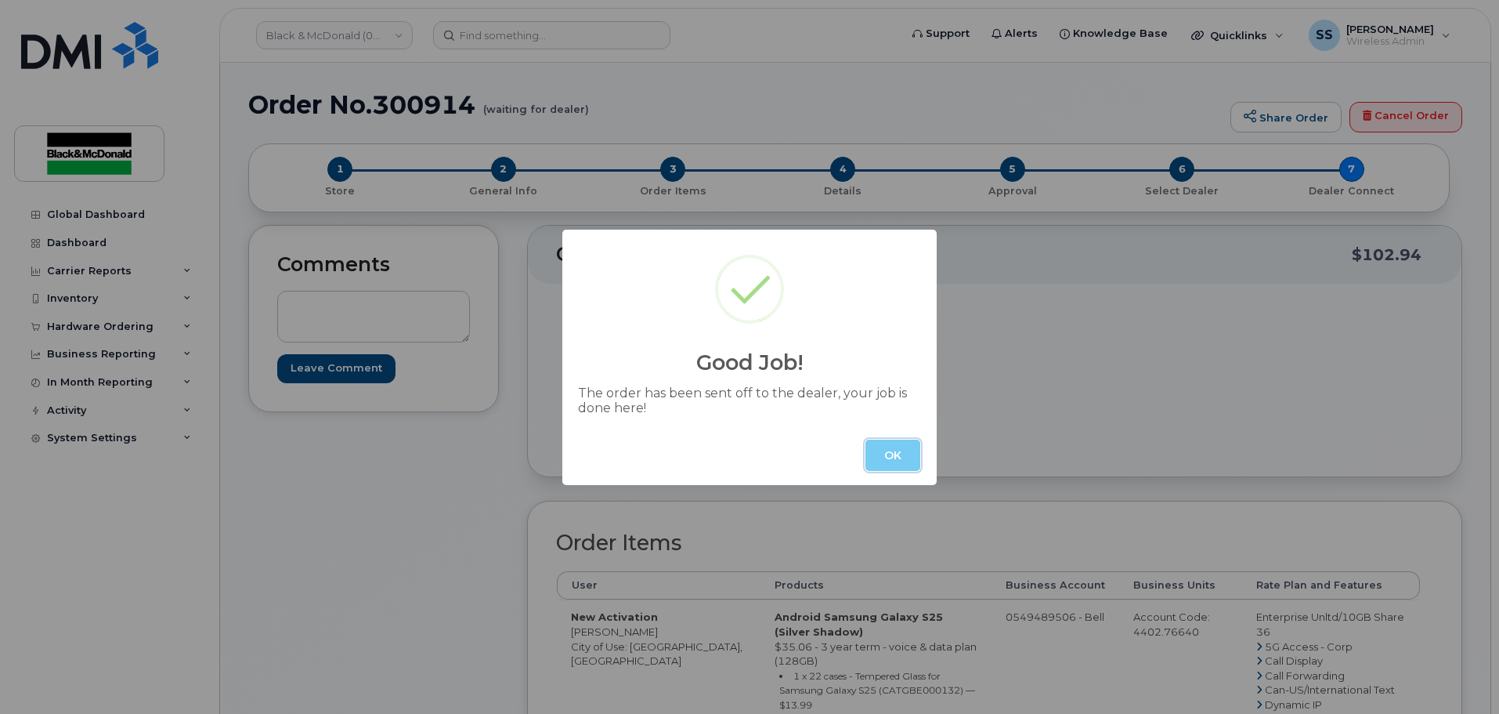
click at [897, 447] on button "OK" at bounding box center [893, 454] width 55 height 31
